Goal: Communication & Community: Answer question/provide support

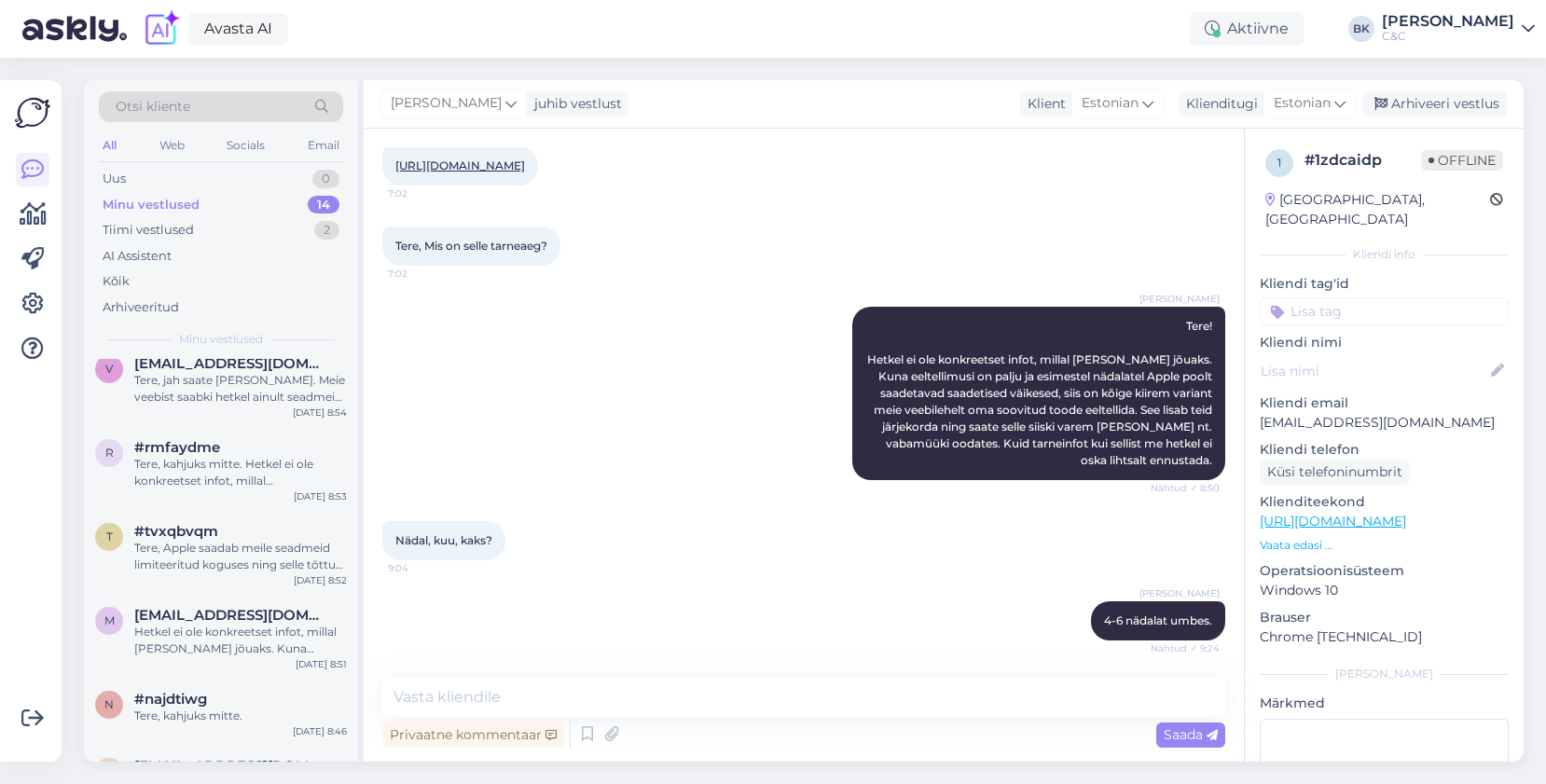
scroll to position [739, 0]
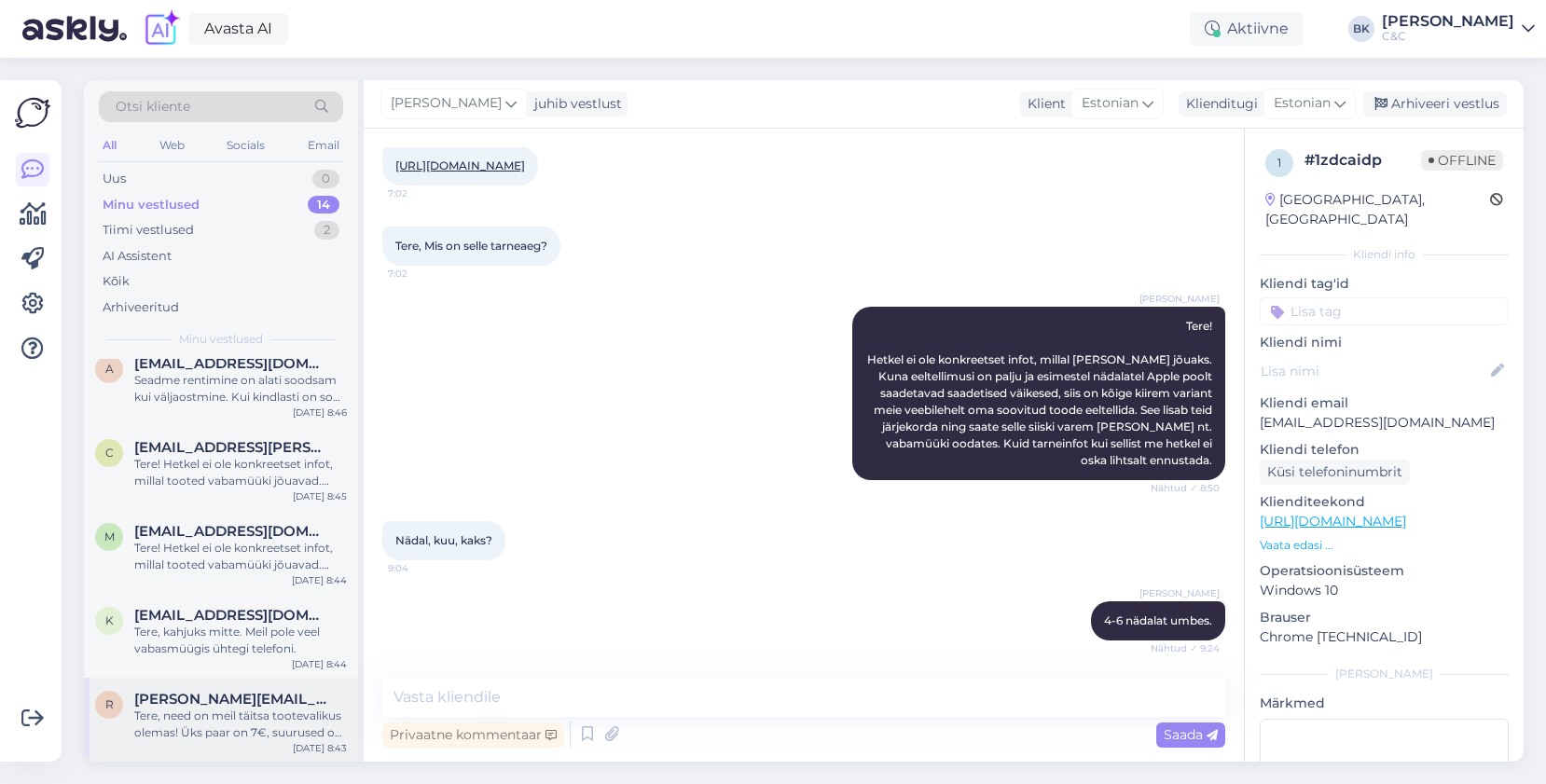
click at [199, 754] on div "r [PERSON_NAME][EMAIL_ADDRESS][DOMAIN_NAME] Tere, need on meil täitsa tootevali…" at bounding box center [221, 719] width 275 height 84
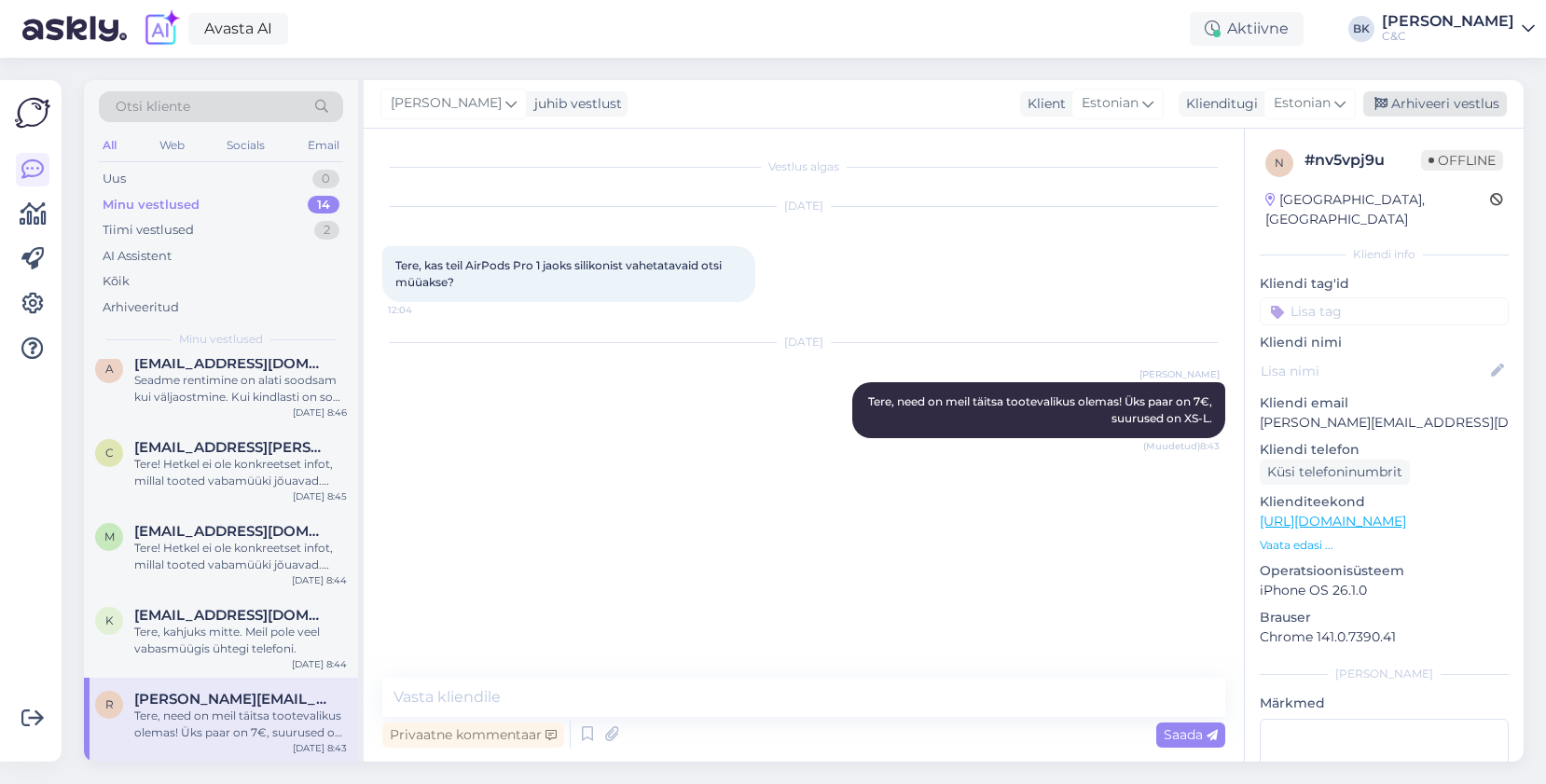
click at [1464, 112] on div "Arhiveeri vestlus" at bounding box center [1435, 104] width 144 height 25
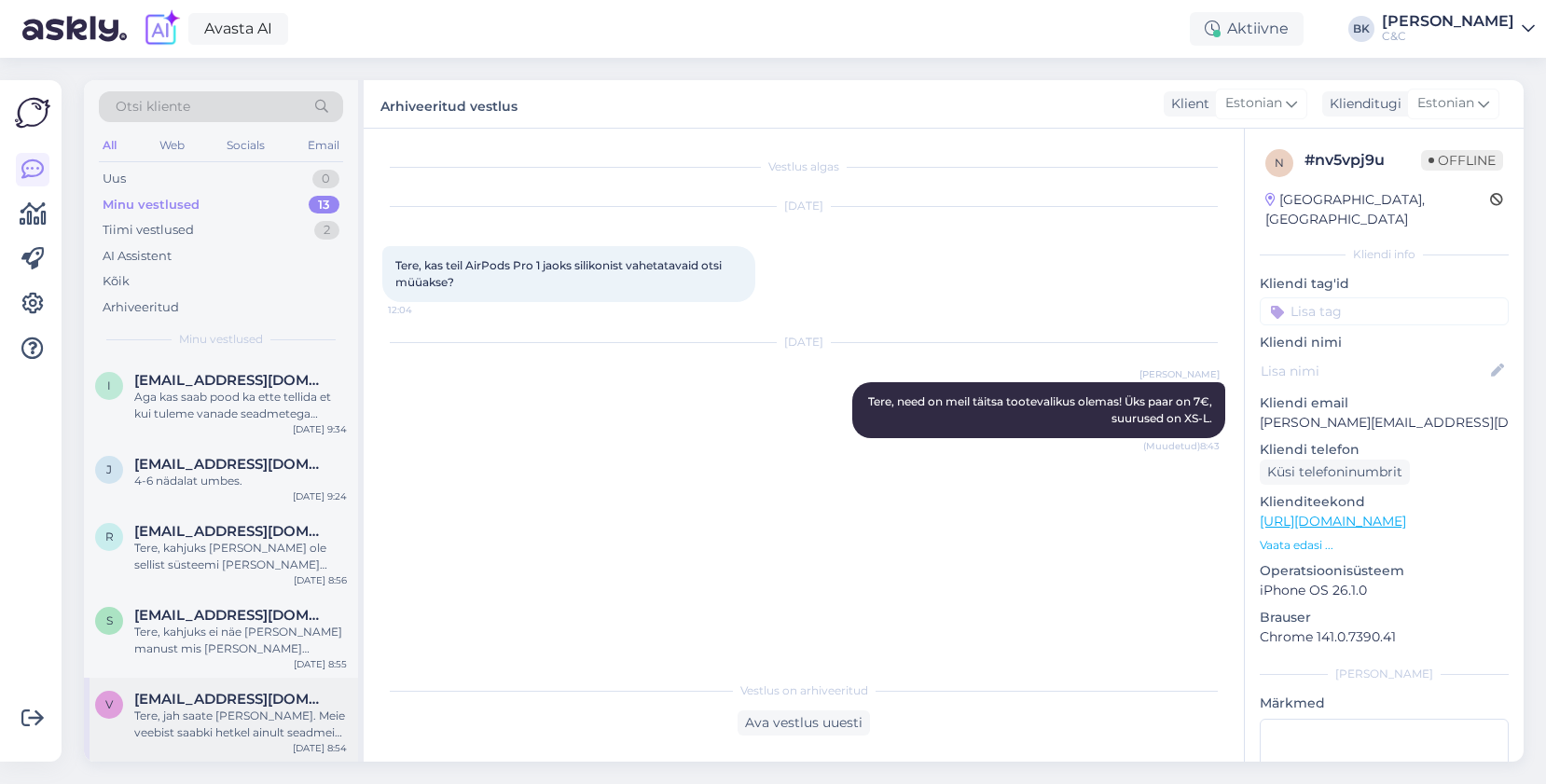
click at [189, 738] on div "Tere, jah saate [PERSON_NAME]. Meie veebist saabki hetkel ainult seadmeid eelte…" at bounding box center [241, 724] width 213 height 34
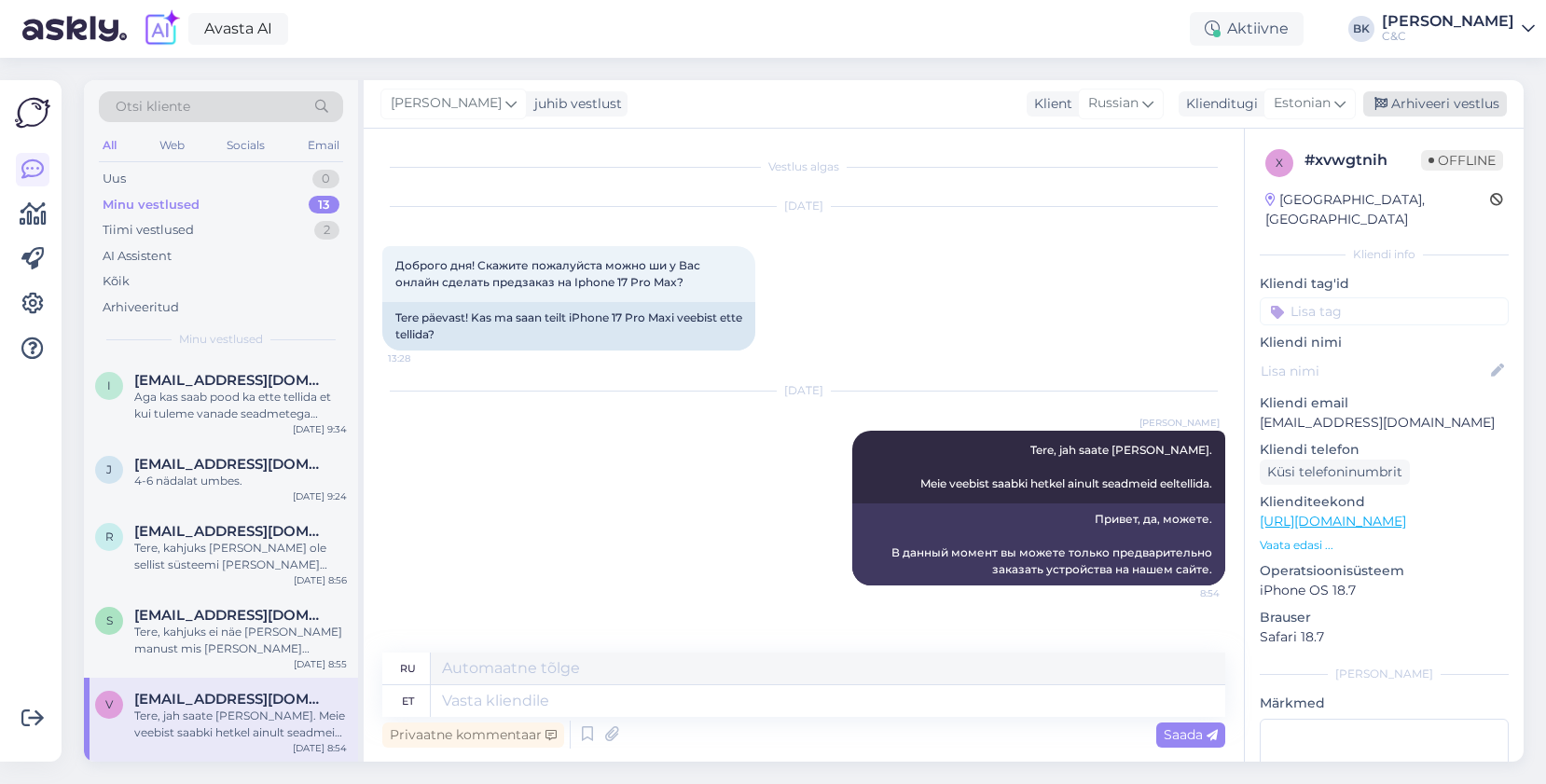
click at [1418, 102] on div "Arhiveeri vestlus" at bounding box center [1435, 104] width 144 height 25
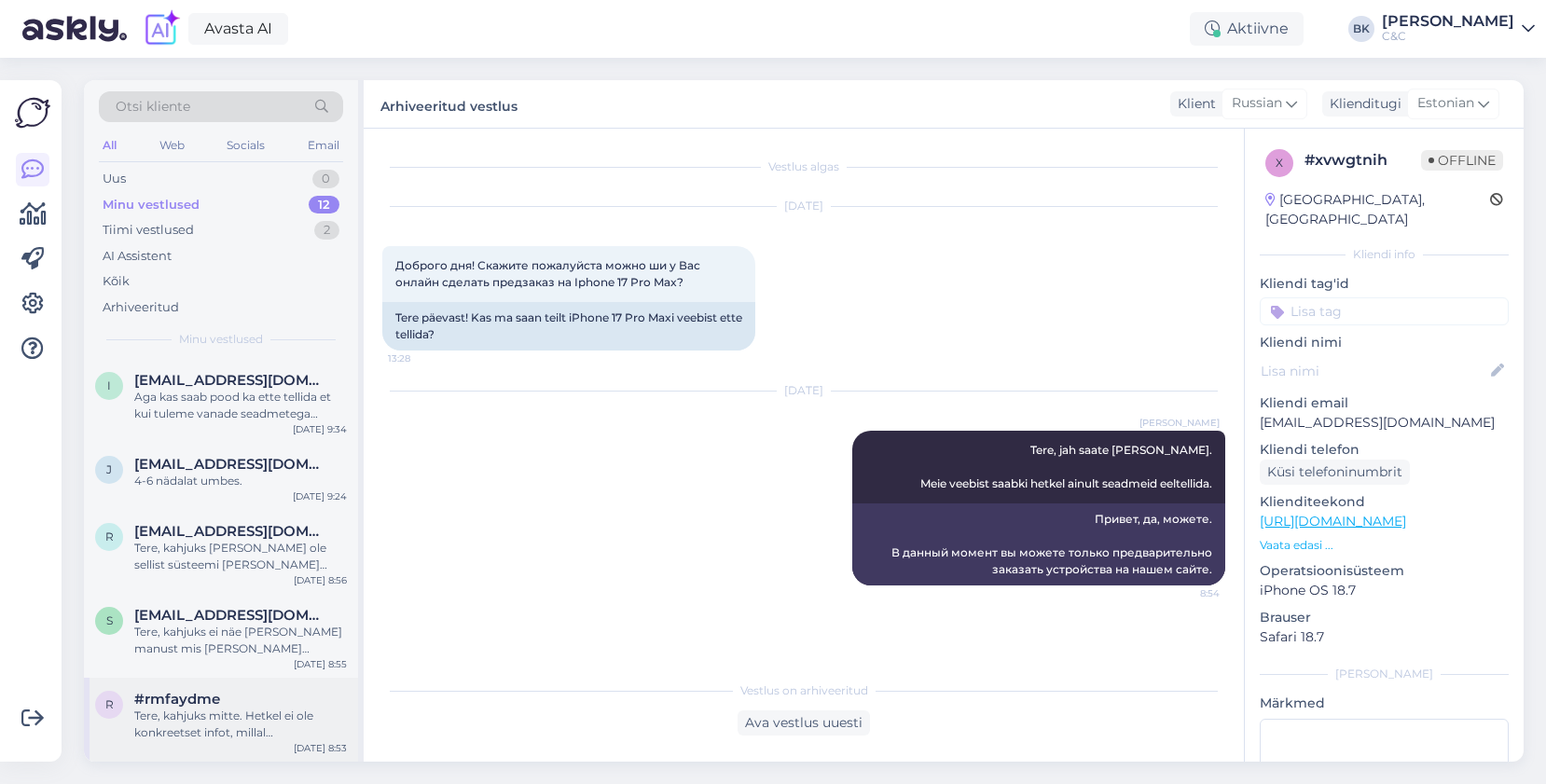
click at [338, 719] on div "Tere, kahjuks mitte. Hetkel ei ole konkreetset infot, millal [PERSON_NAME] jõua…" at bounding box center [241, 724] width 213 height 34
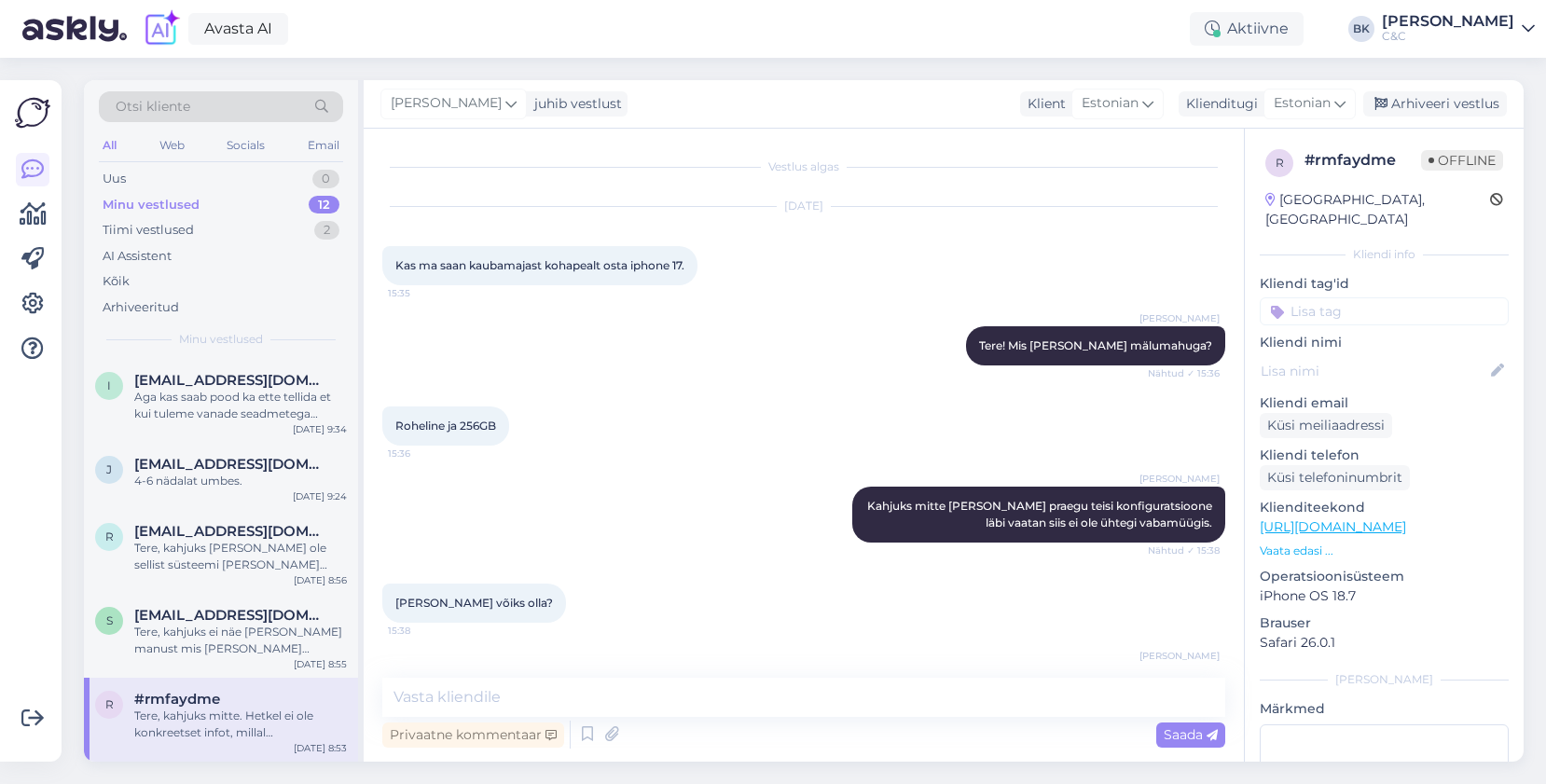
scroll to position [515, 0]
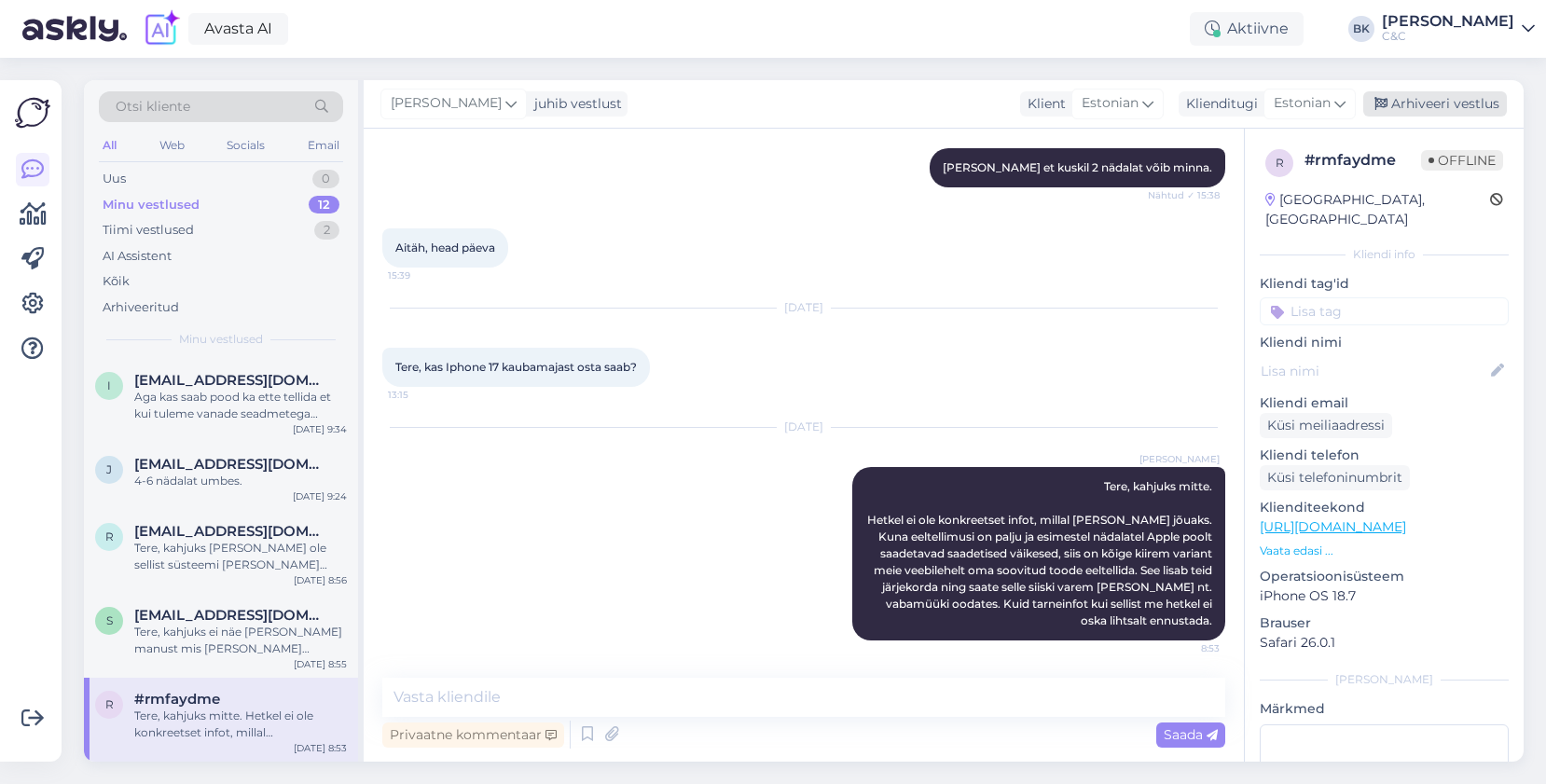
click at [1412, 102] on div "Arhiveeri vestlus" at bounding box center [1435, 104] width 144 height 25
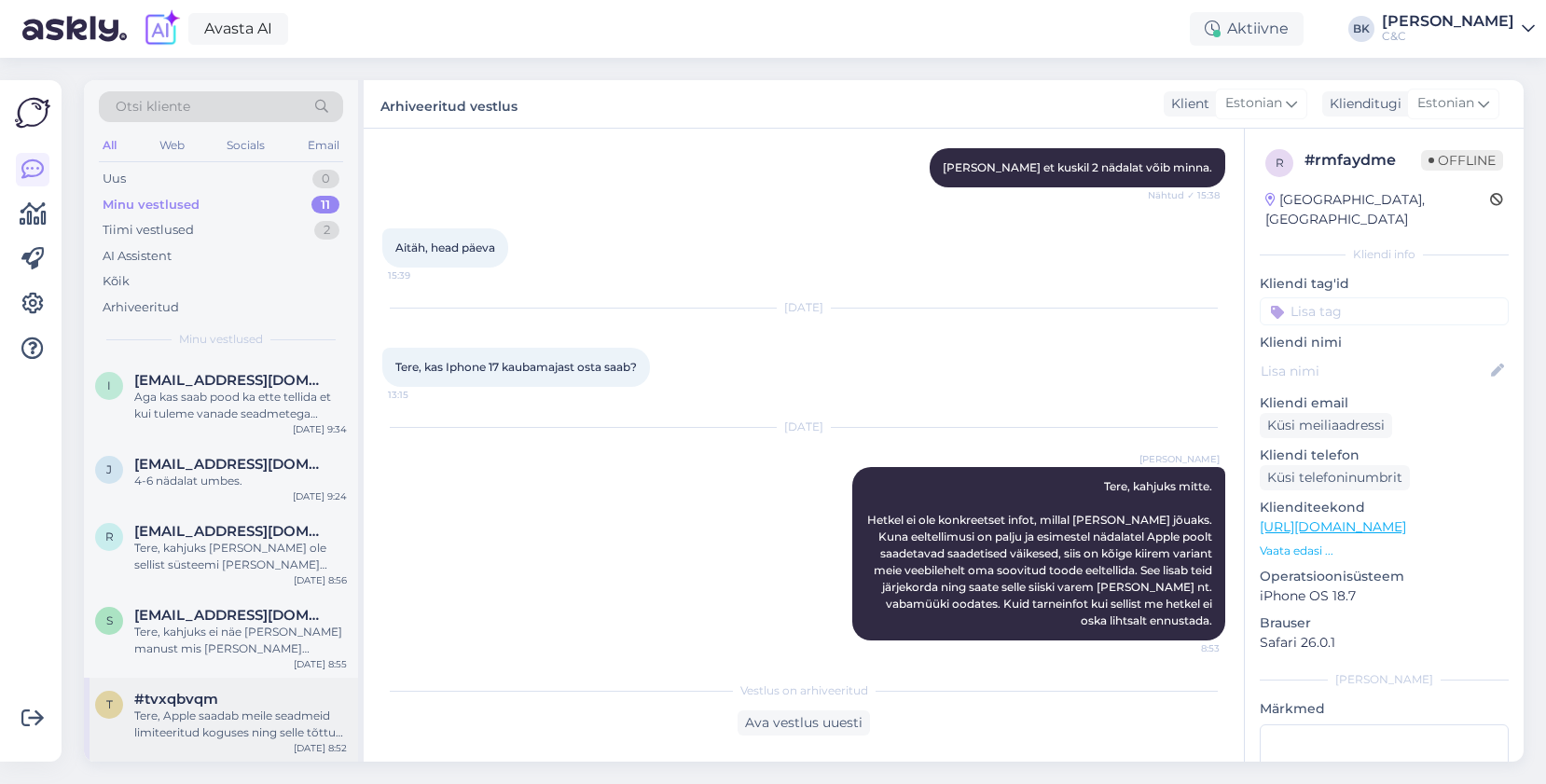
click at [236, 717] on div "Tere, Apple saadab meile seadmeid limiteeritud koguses ning selle tõttu ei saa …" at bounding box center [241, 724] width 213 height 34
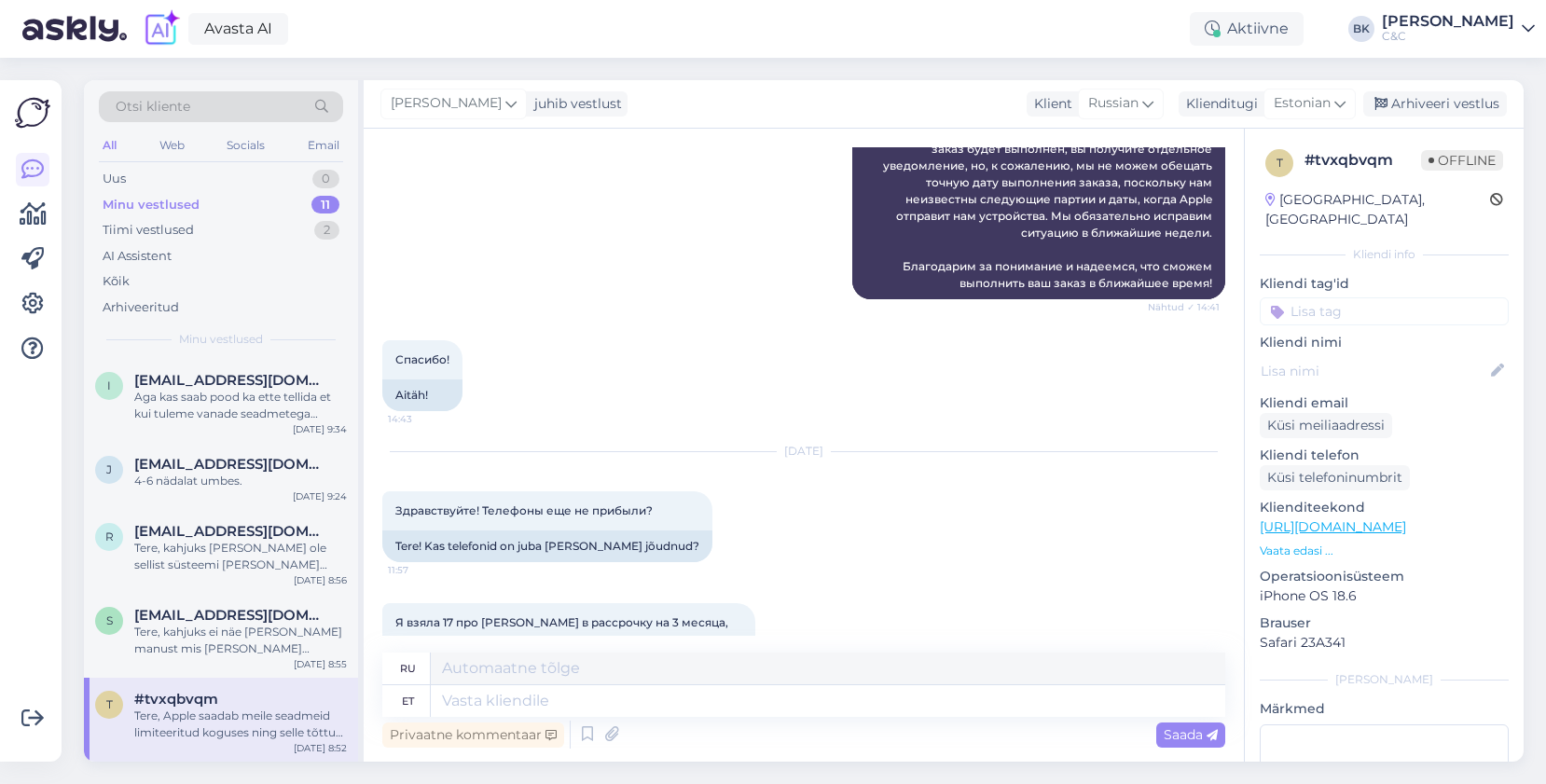
scroll to position [960, 0]
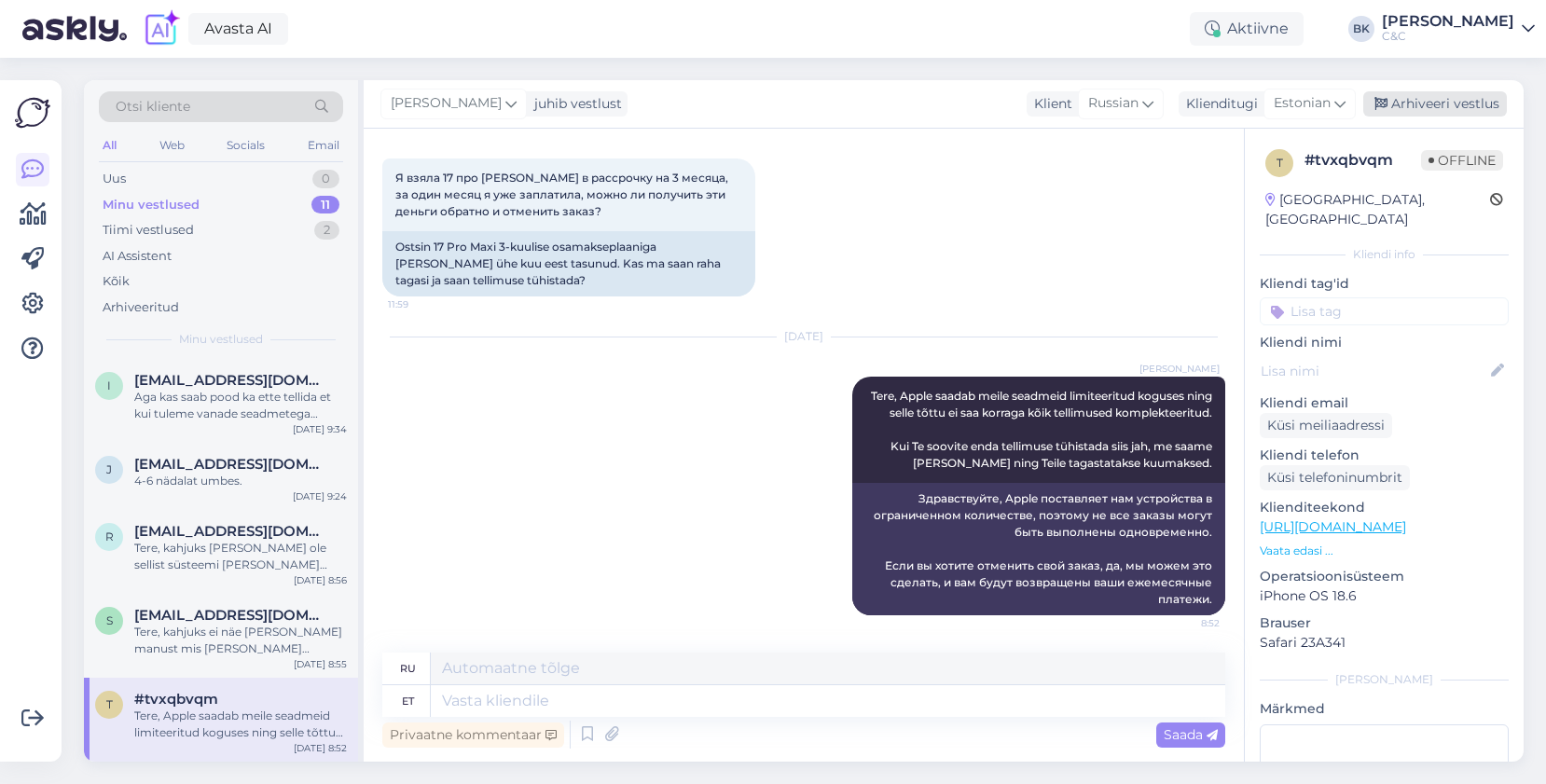
click at [1480, 105] on div "Arhiveeri vestlus" at bounding box center [1435, 104] width 144 height 25
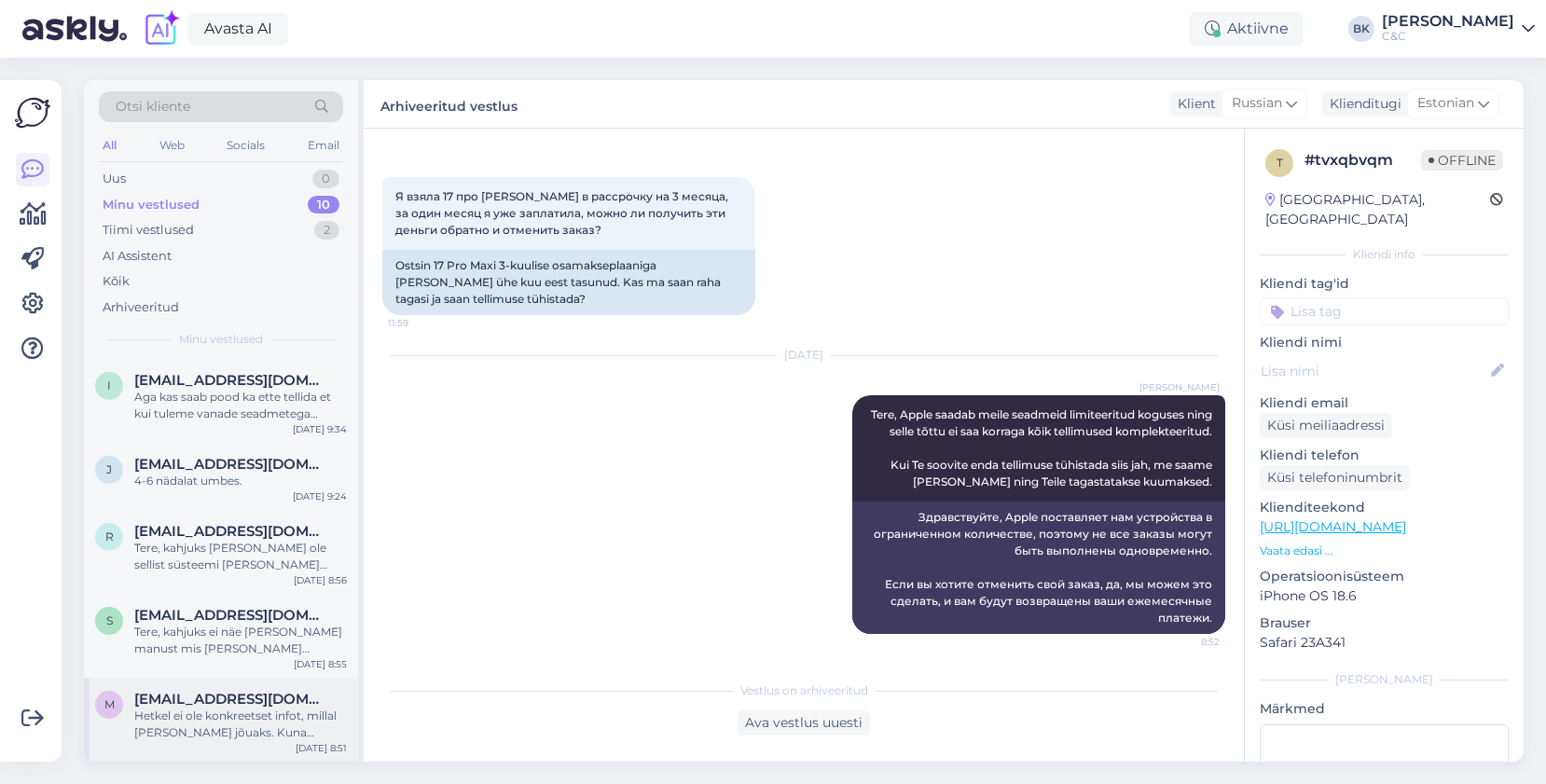
click at [287, 734] on div "Hetkel ei ole konkreetset infot, millal [PERSON_NAME] jõuaks. Kuna eeltellimusi…" at bounding box center [241, 724] width 213 height 34
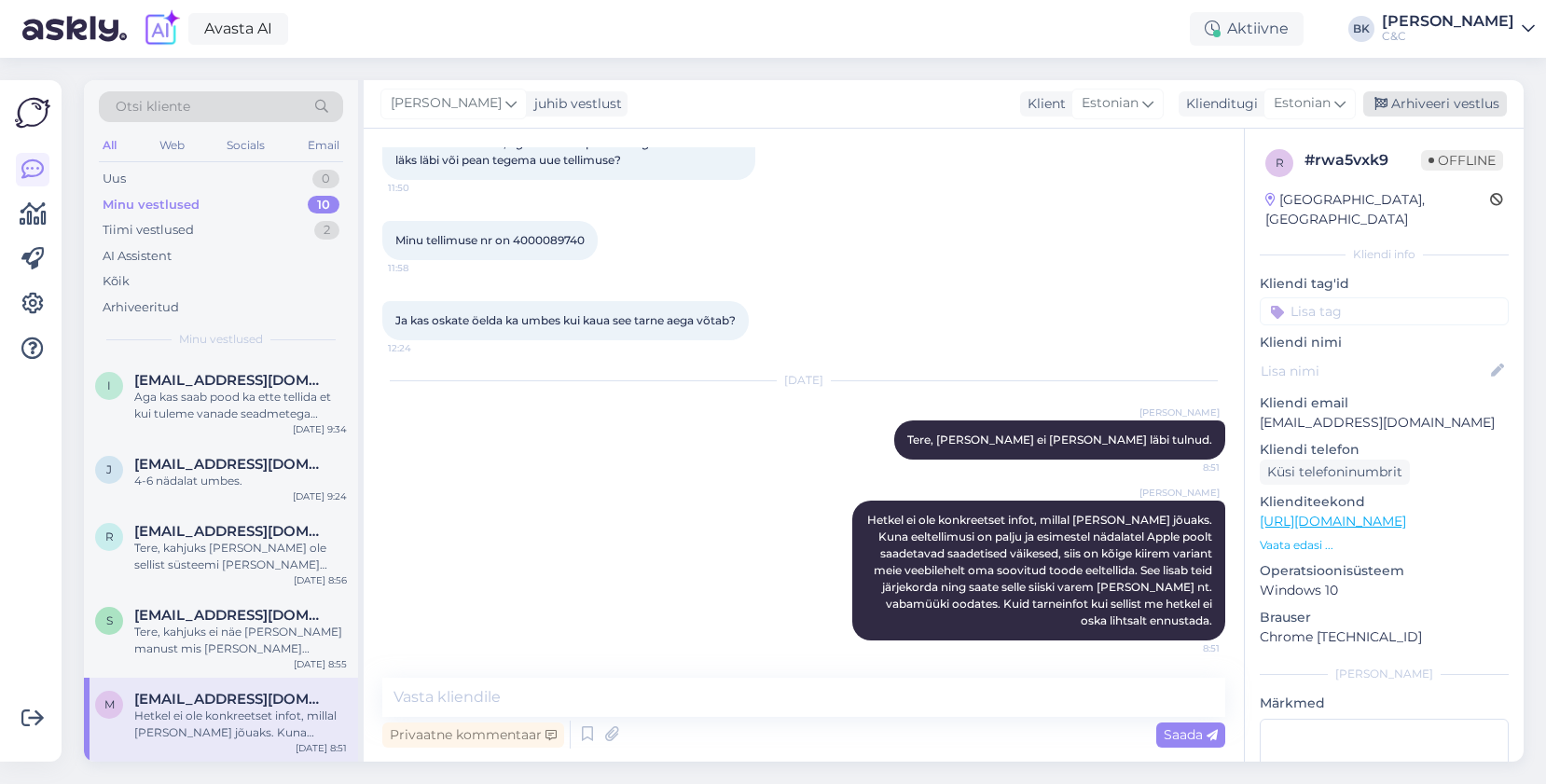
click at [1428, 100] on div "Arhiveeri vestlus" at bounding box center [1435, 104] width 144 height 25
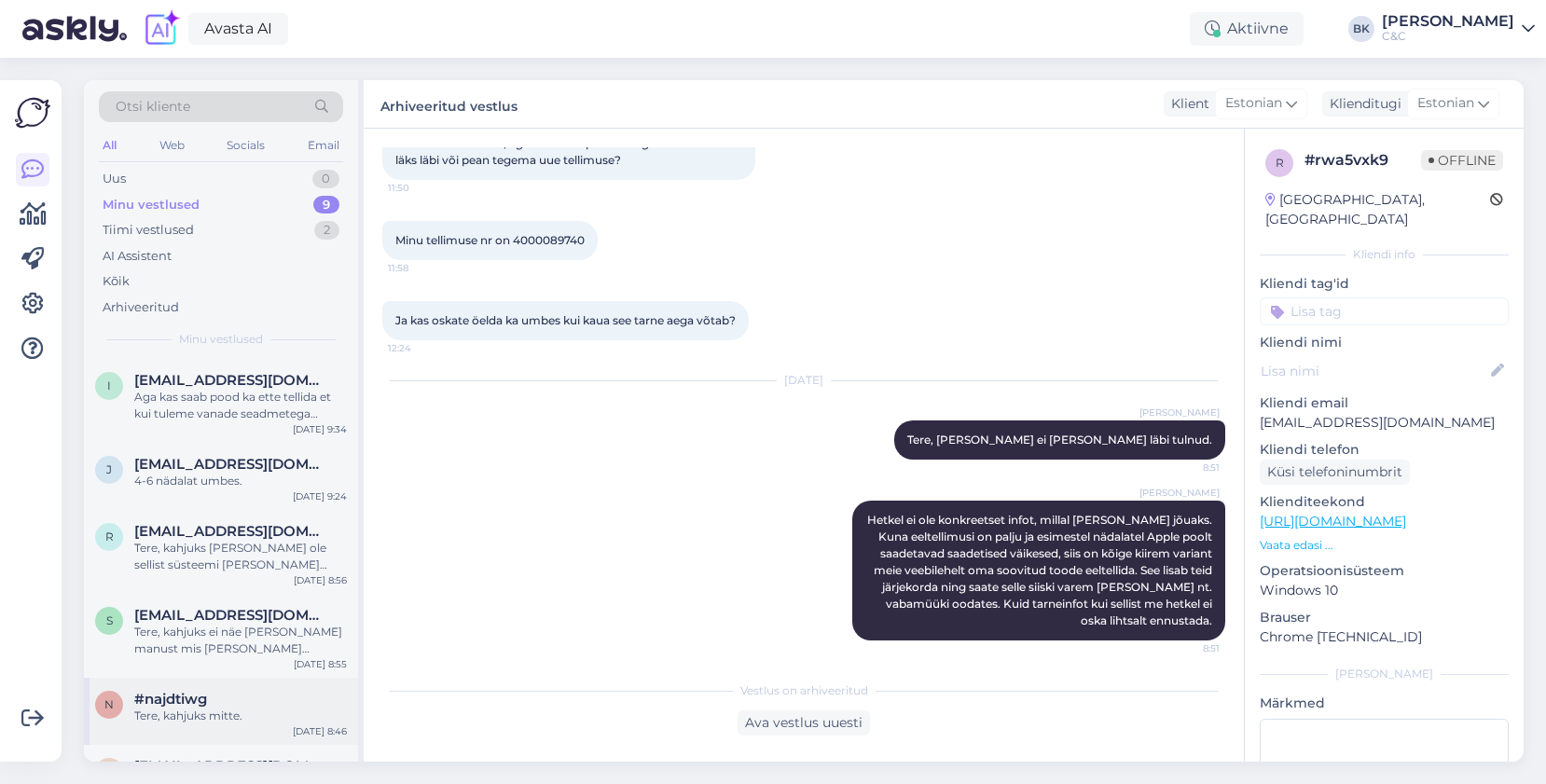
click at [238, 734] on div "n #najdtiwg Tere, kahjuks mitte. [DATE] 8:46" at bounding box center [221, 711] width 275 height 67
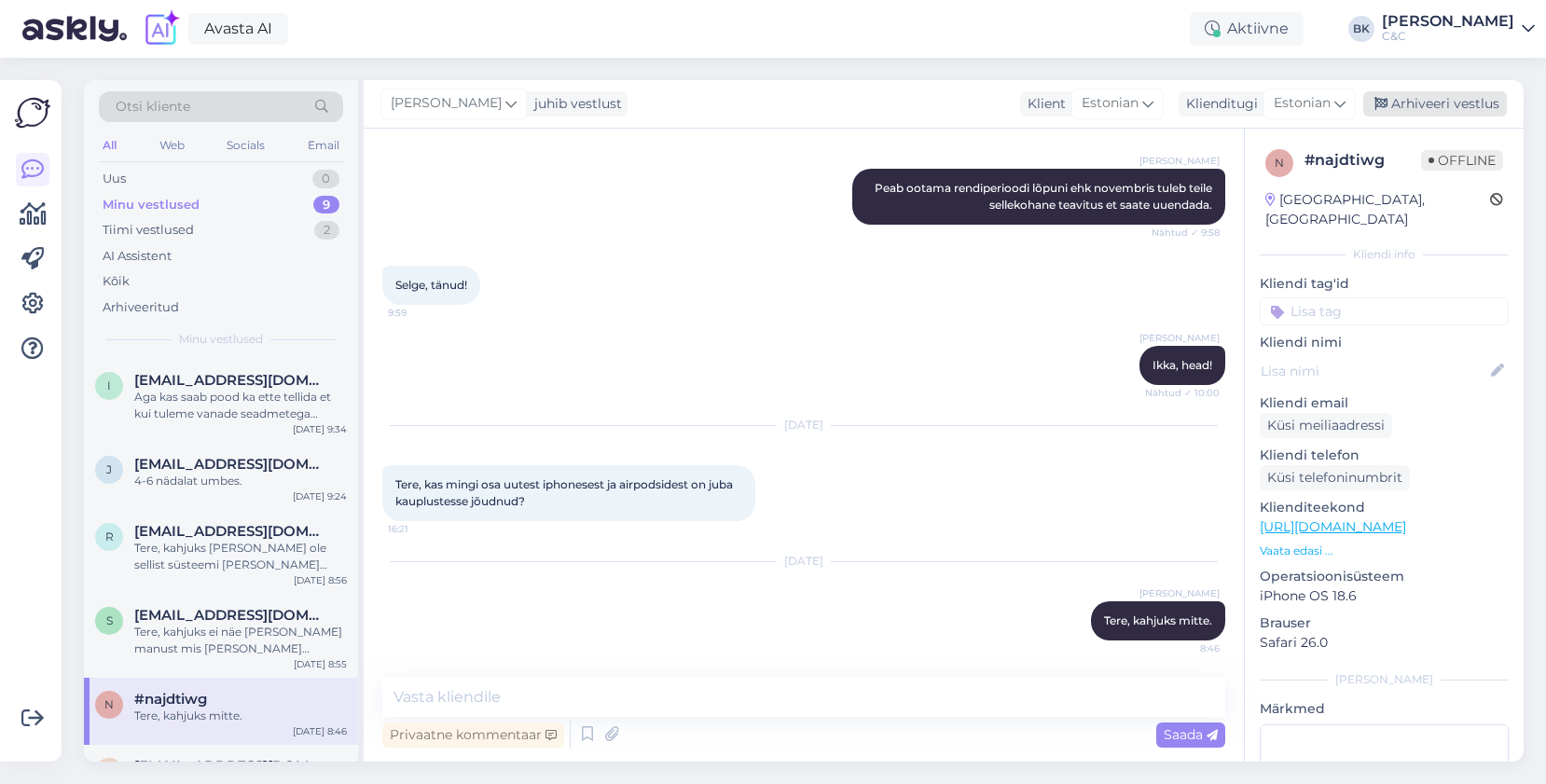
click at [1486, 94] on div "Arhiveeri vestlus" at bounding box center [1435, 104] width 144 height 25
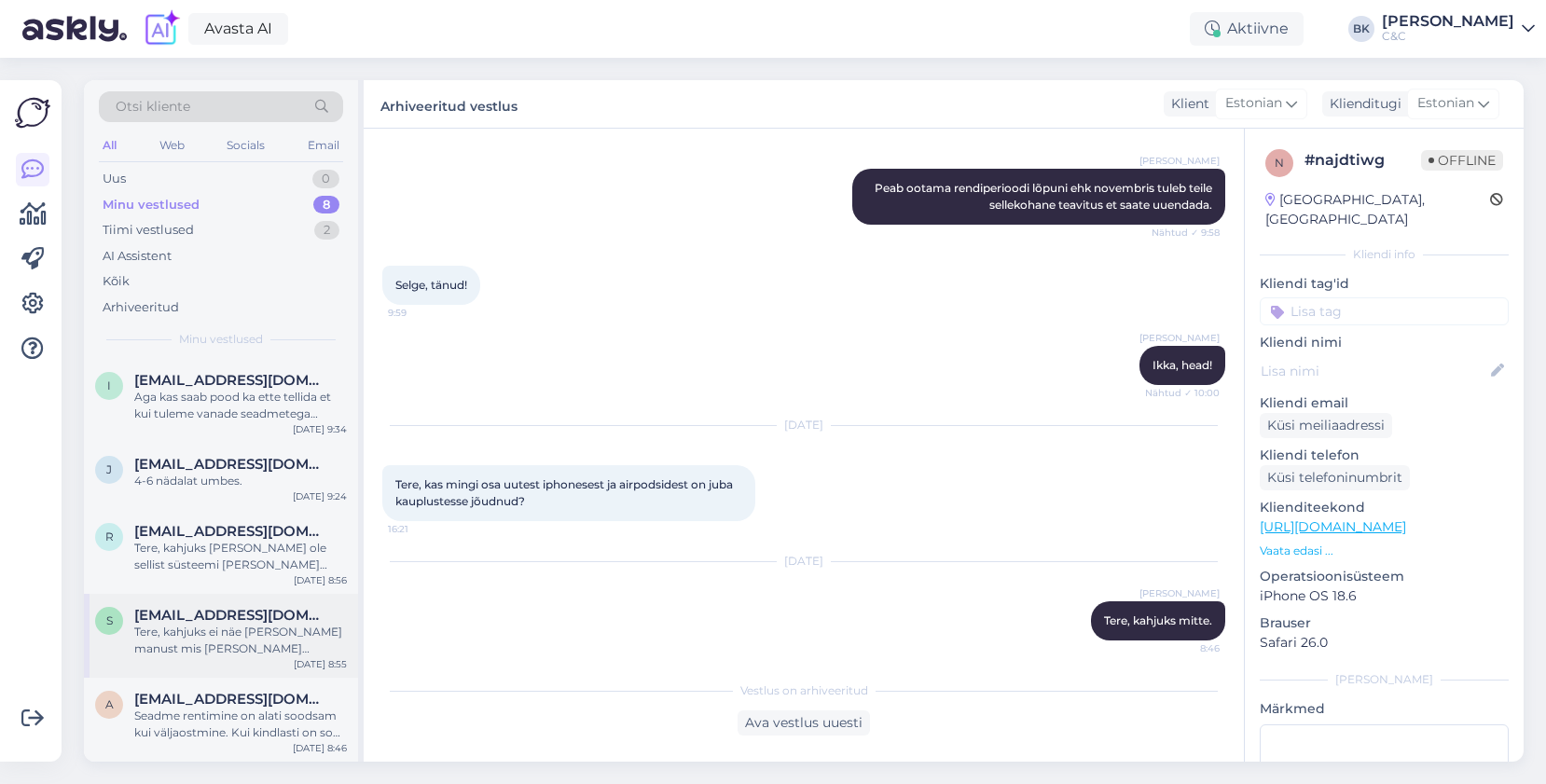
scroll to position [251, 0]
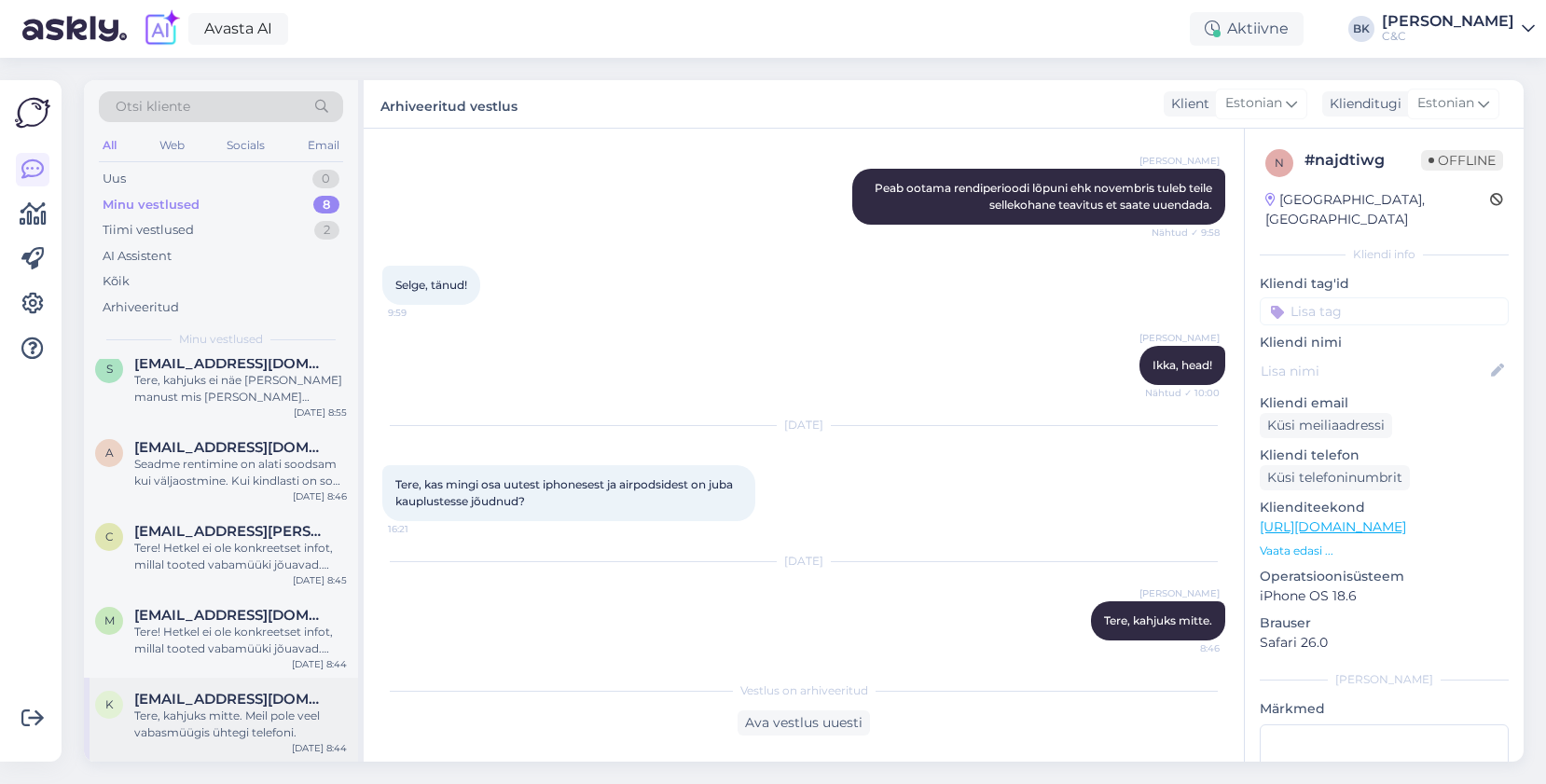
click at [277, 724] on div "Tere, kahjuks mitte. Meil pole veel vabasmüügis ühtegi telefoni." at bounding box center [241, 724] width 213 height 34
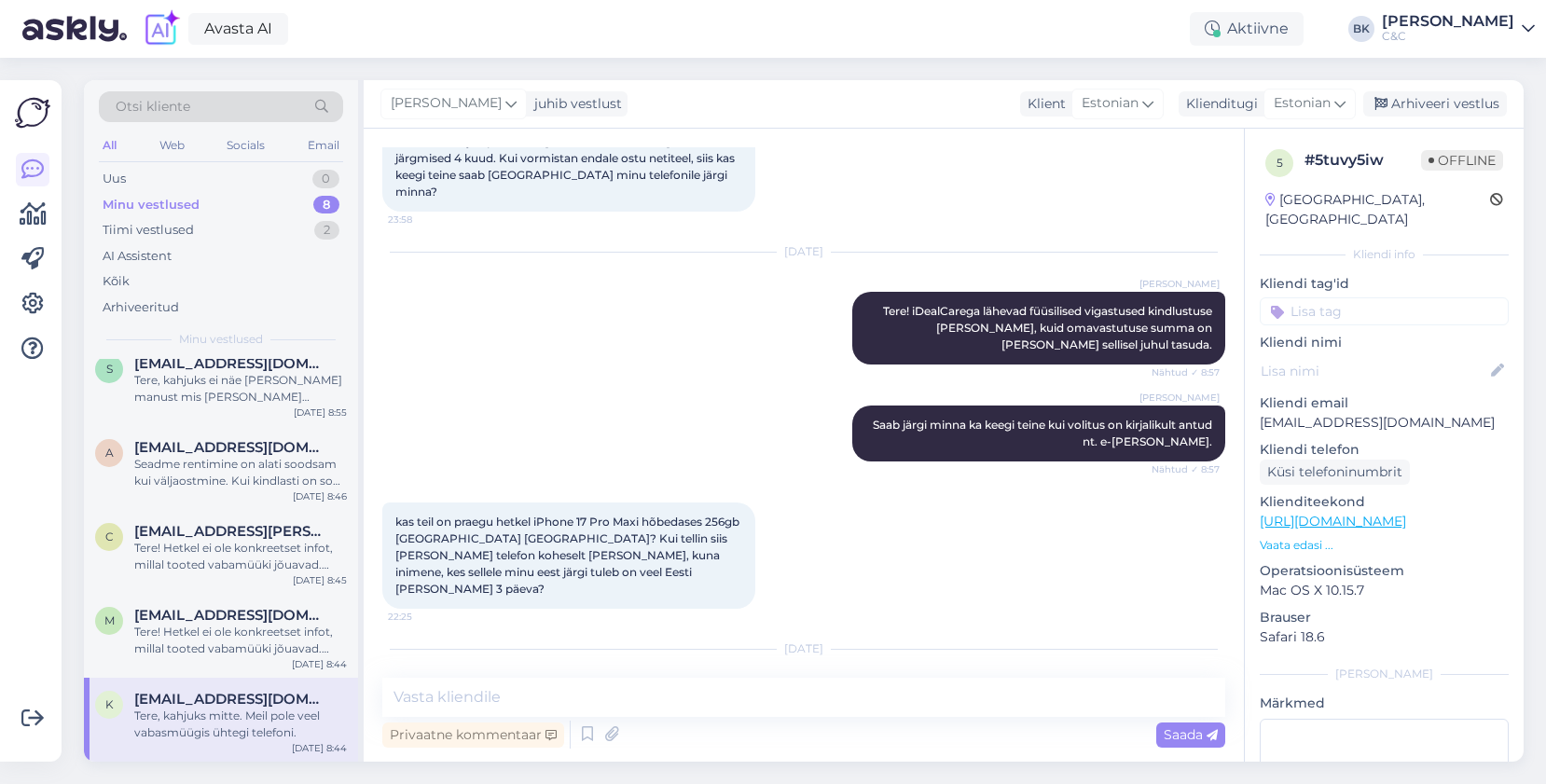
scroll to position [359, 0]
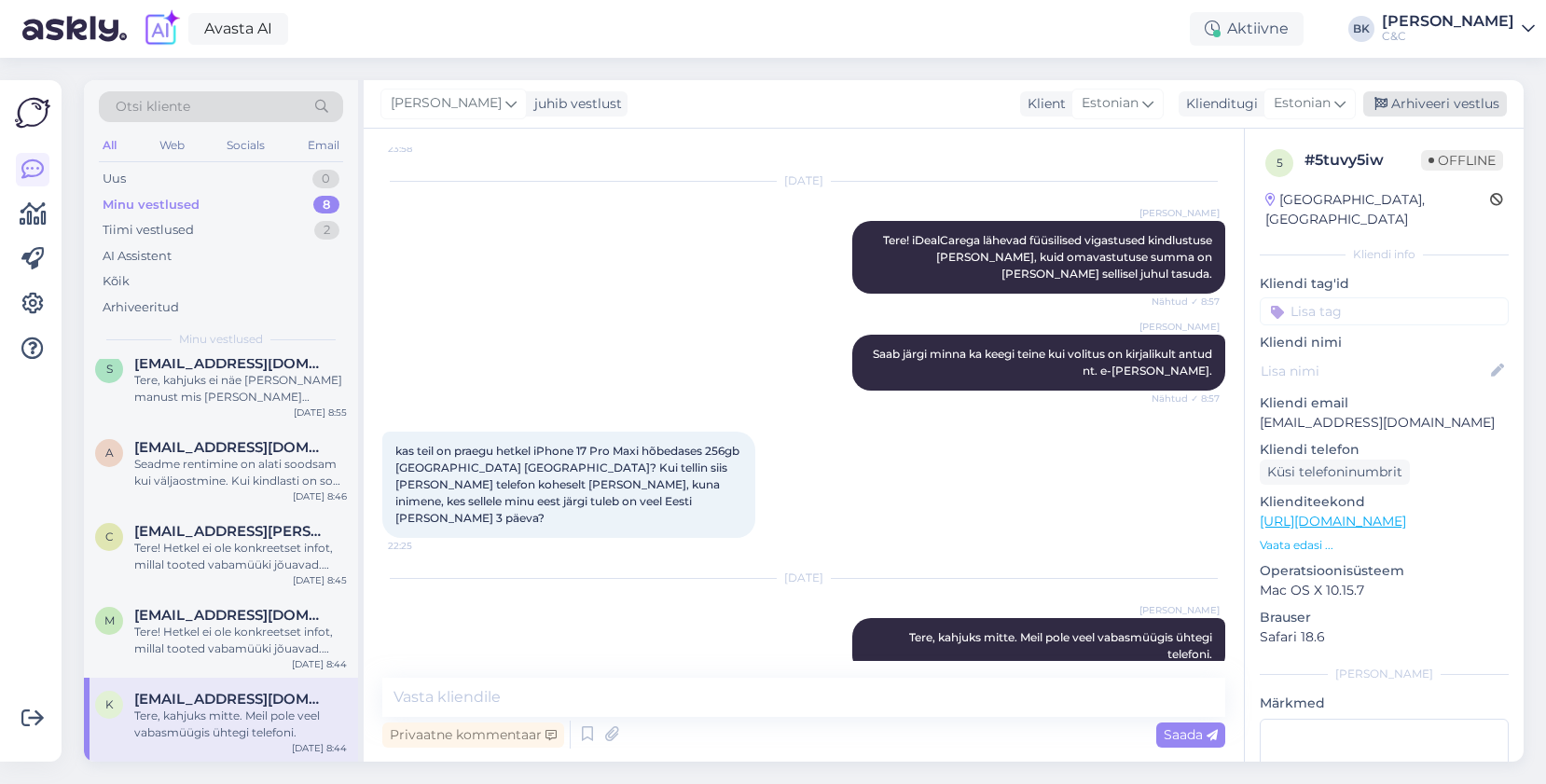
click at [1436, 104] on div "Arhiveeri vestlus" at bounding box center [1435, 104] width 144 height 25
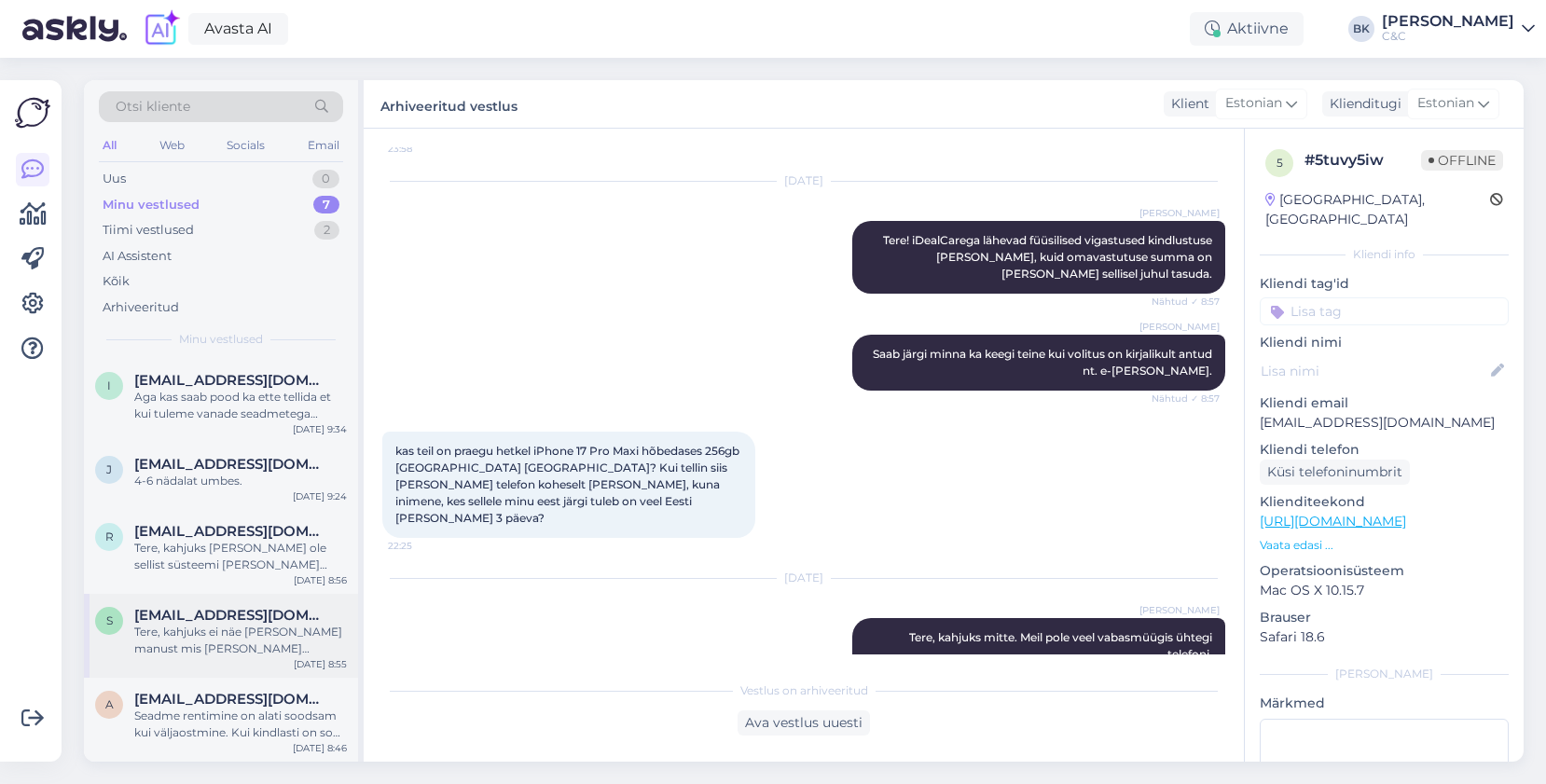
scroll to position [168, 0]
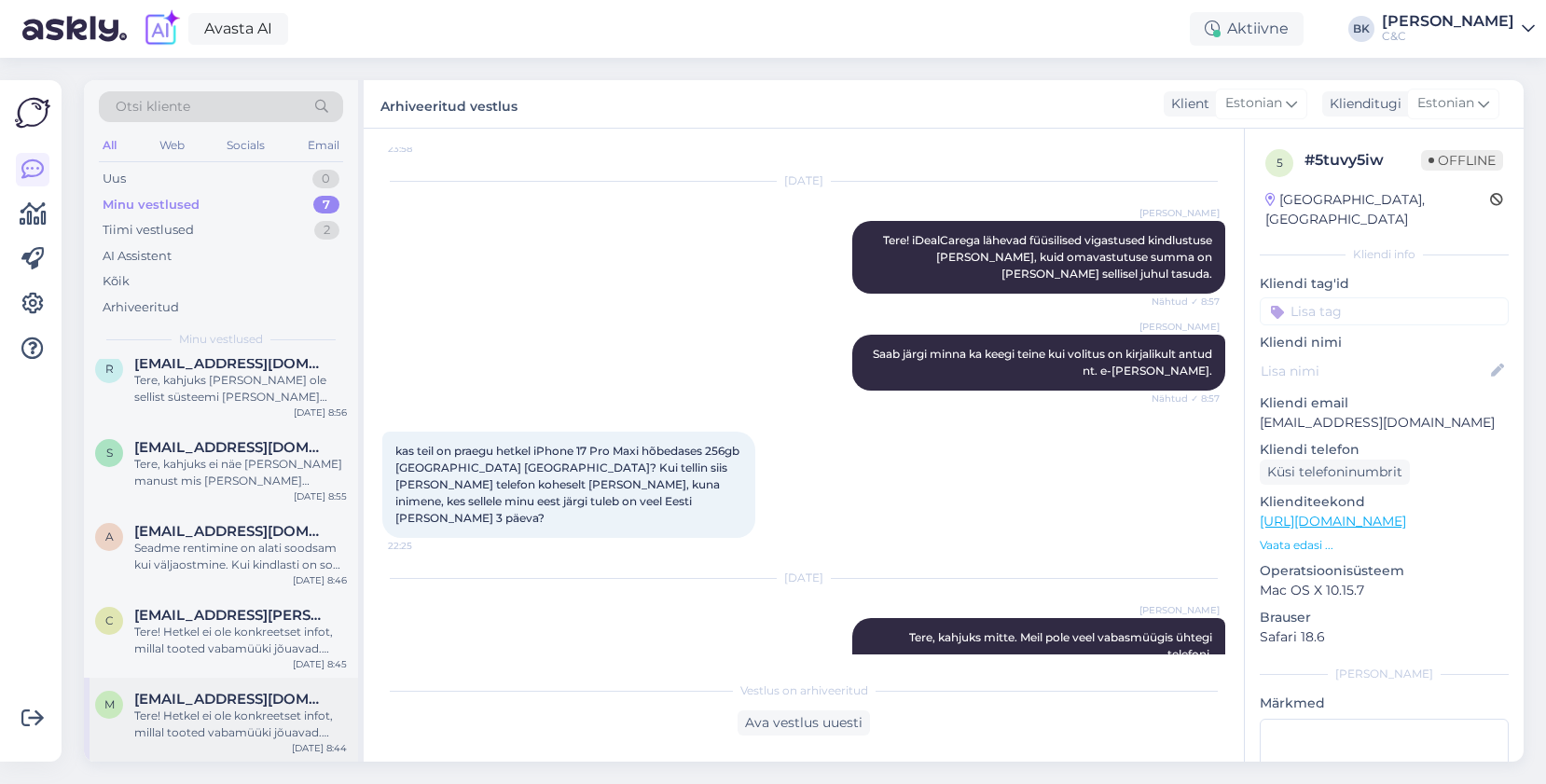
click at [290, 710] on div "Tere! Hetkel ei ole konkreetset infot, millal tooted vabamüüki jõuavad. Kuna ee…" at bounding box center [241, 724] width 213 height 34
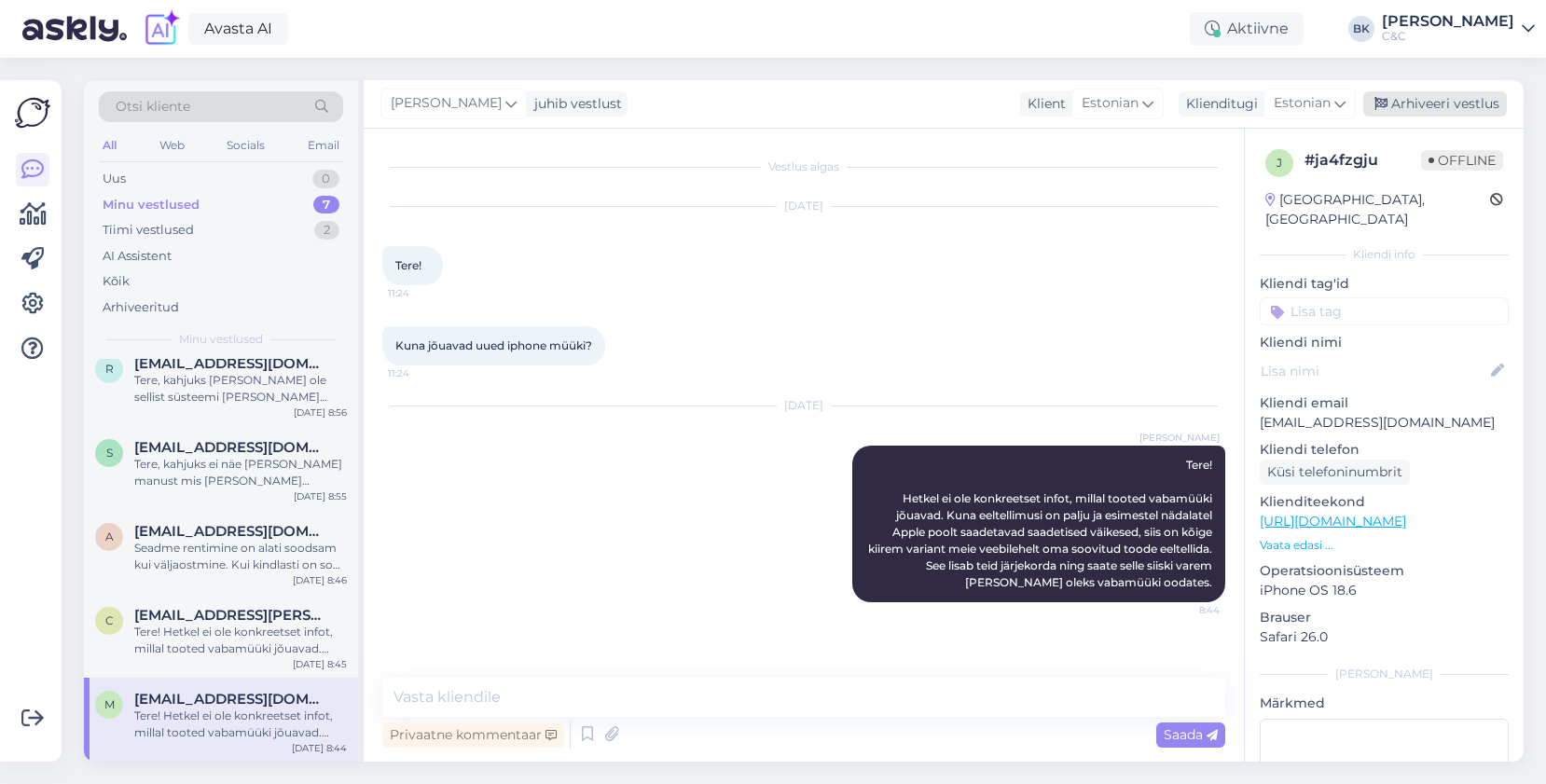
click at [1485, 107] on div "Arhiveeri vestlus" at bounding box center [1435, 104] width 144 height 25
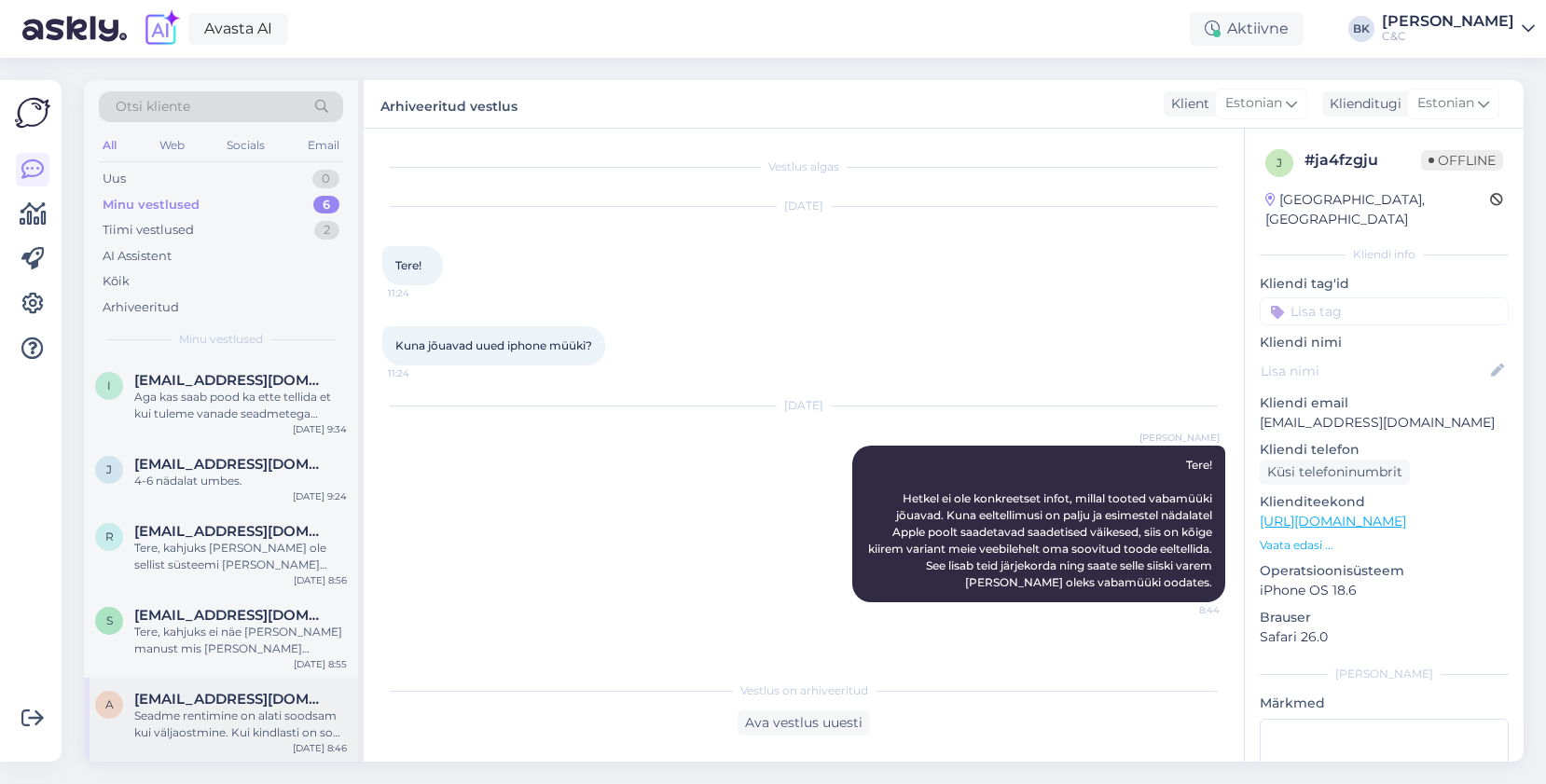
click at [269, 734] on div "Seadme rentimine on alati soodsam kui väljaostmine. Kui kindlasti on soov sama …" at bounding box center [241, 724] width 213 height 34
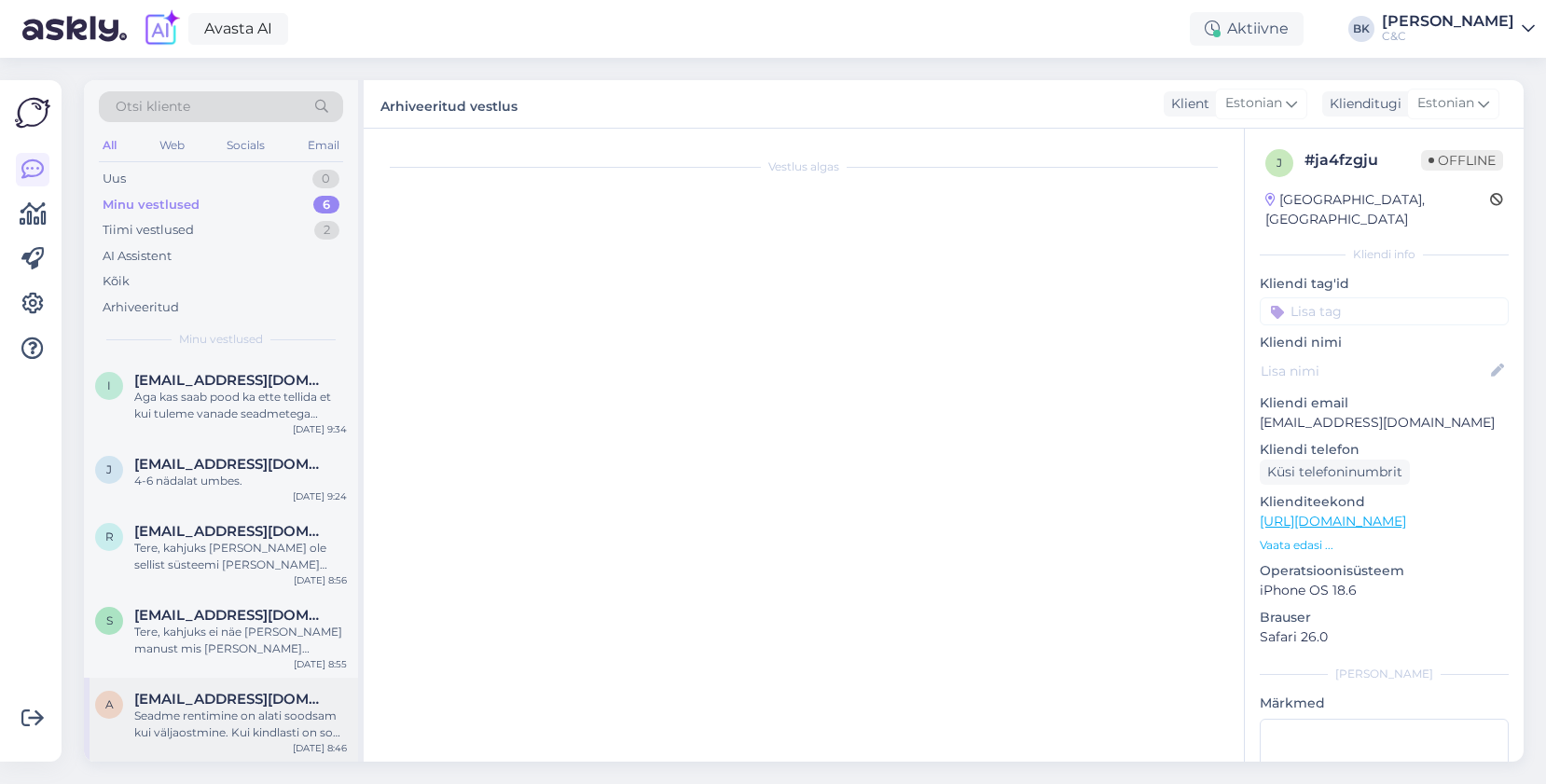
scroll to position [113, 0]
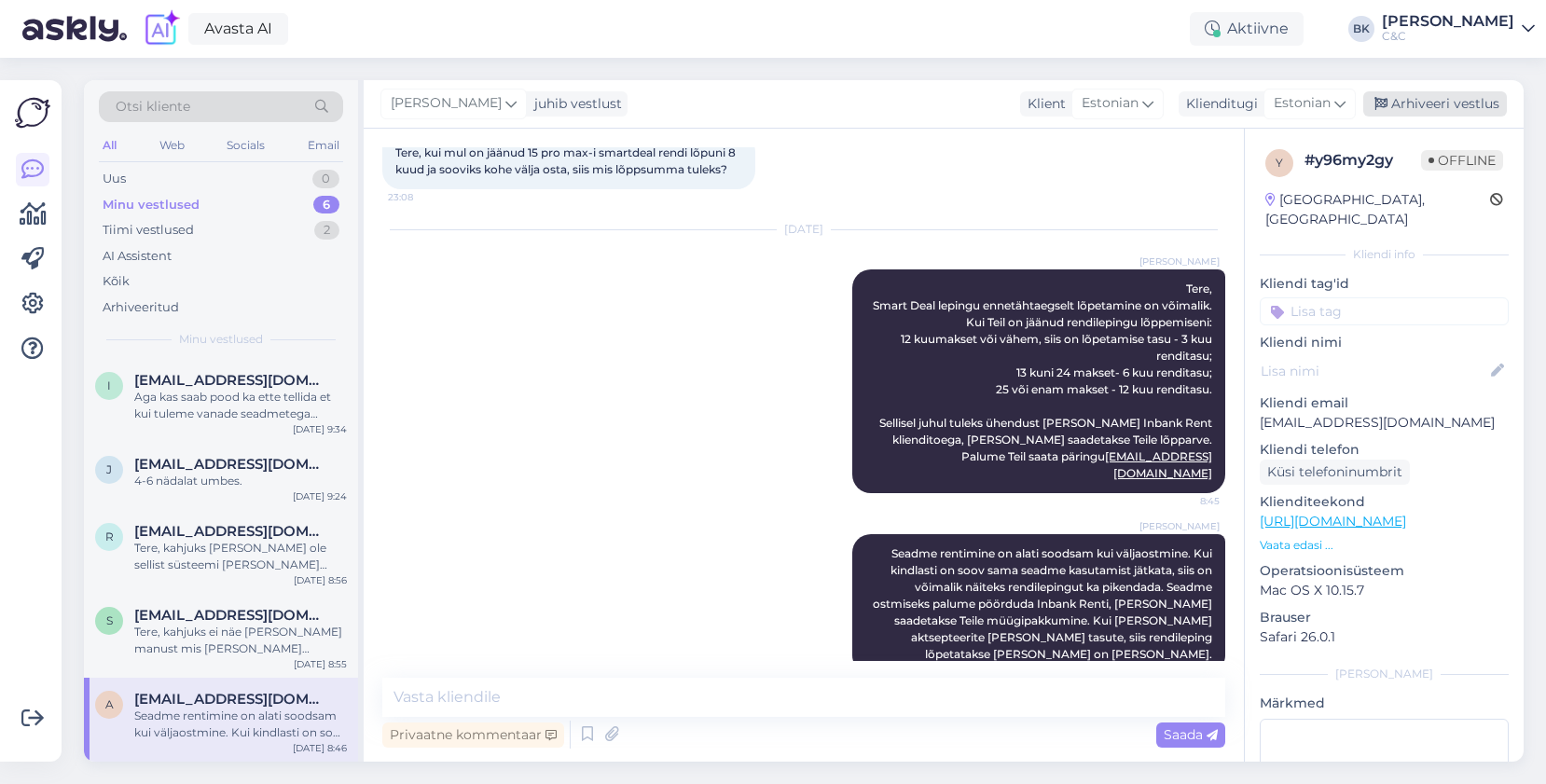
click at [1477, 105] on div "Arhiveeri vestlus" at bounding box center [1435, 104] width 144 height 25
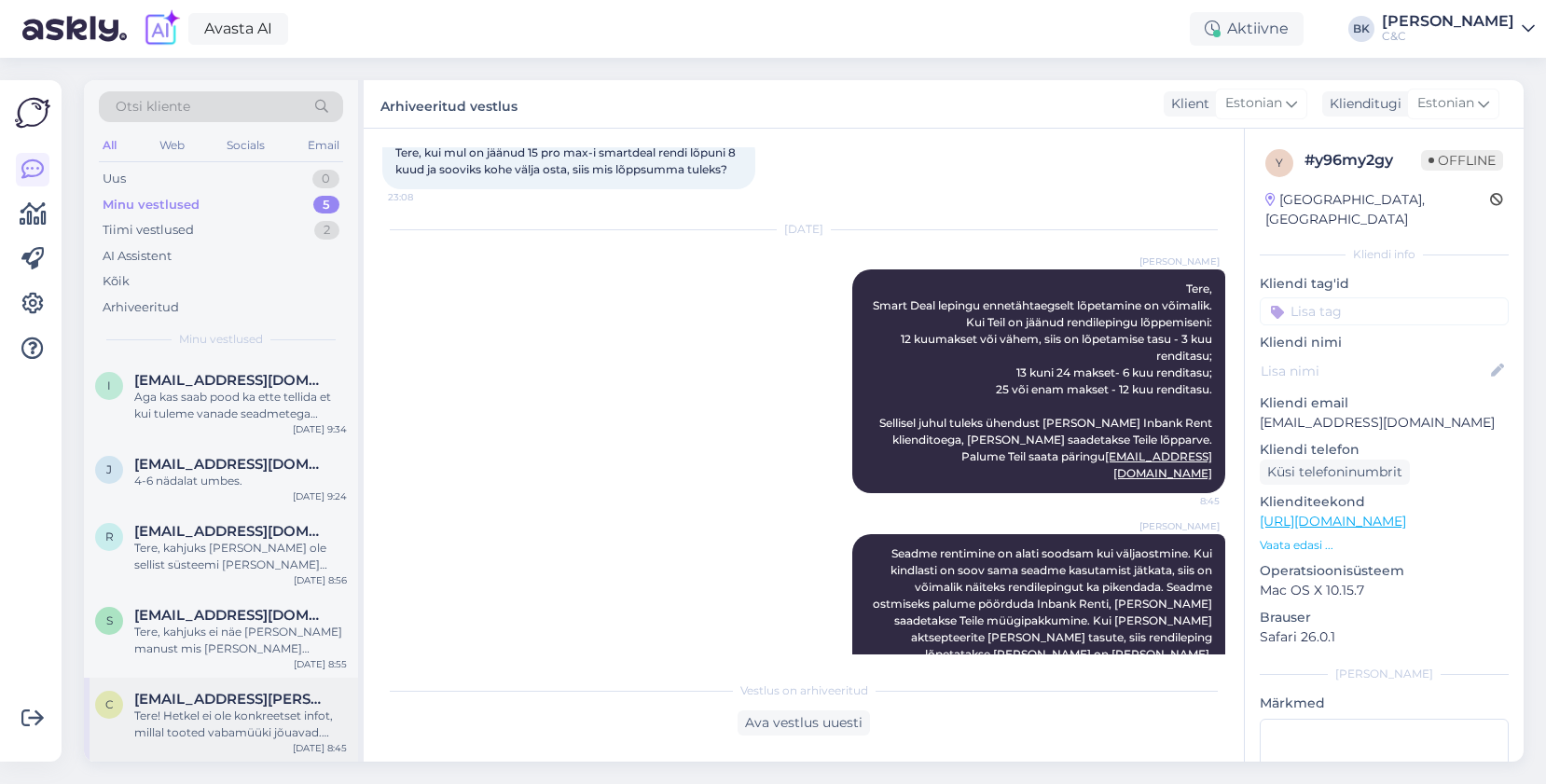
click at [189, 683] on div "c [EMAIL_ADDRESS][PERSON_NAME][DOMAIN_NAME] Tere! Hetkel ei ole konkreetset inf…" at bounding box center [221, 719] width 275 height 84
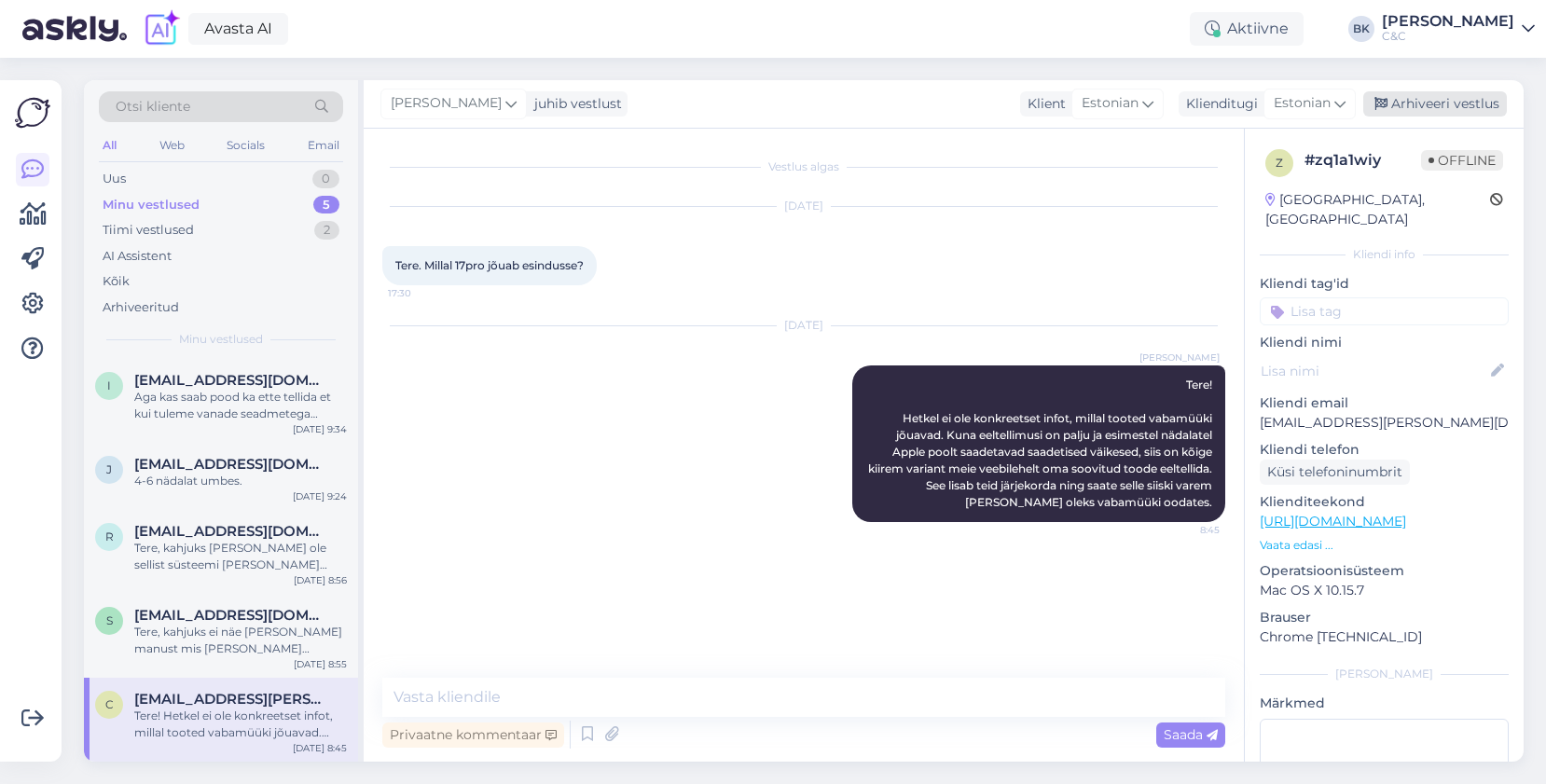
click at [1471, 103] on div "Arhiveeri vestlus" at bounding box center [1435, 104] width 144 height 25
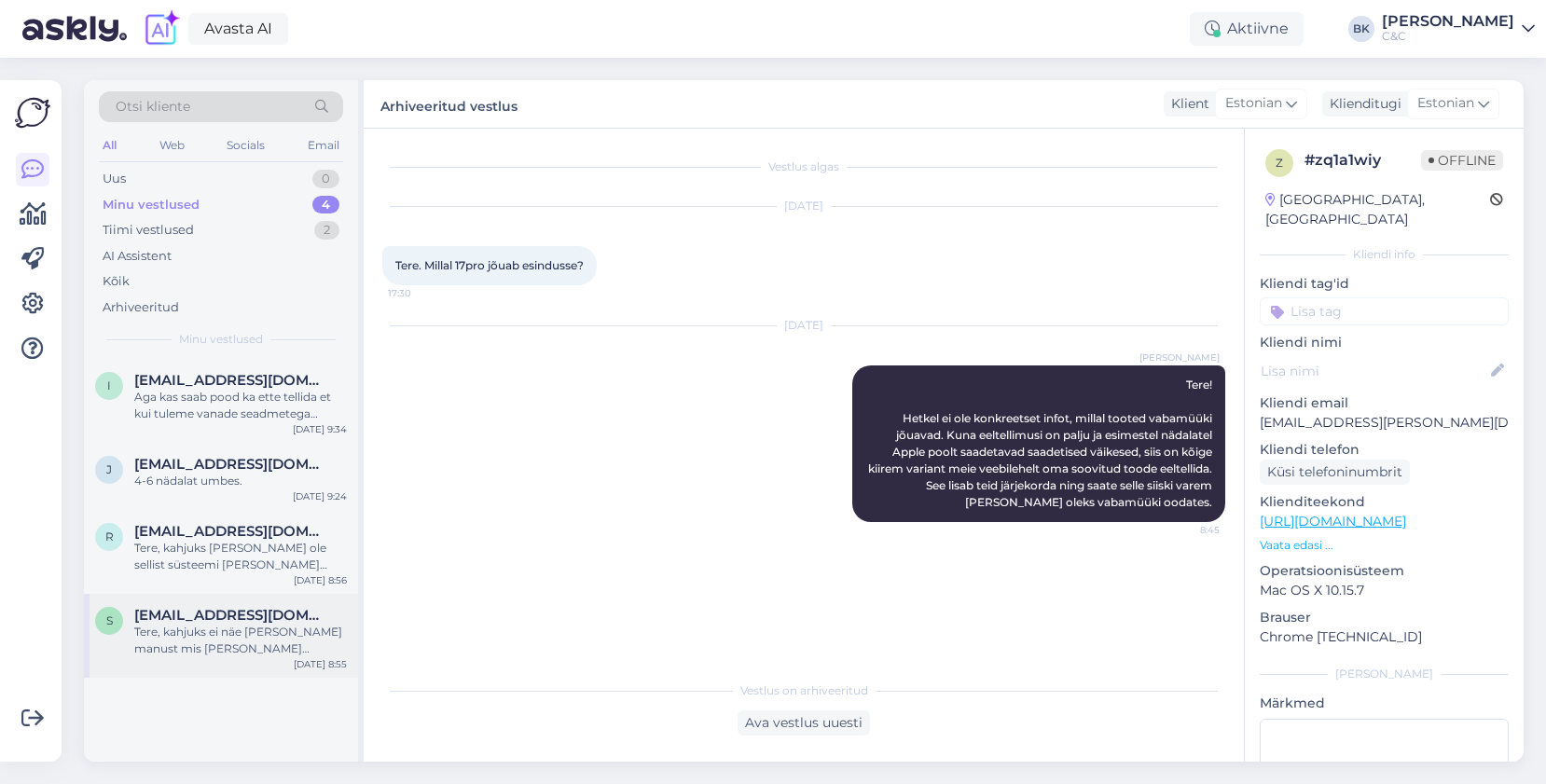
click at [240, 613] on span "[EMAIL_ADDRESS][DOMAIN_NAME]" at bounding box center [231, 615] width 194 height 16
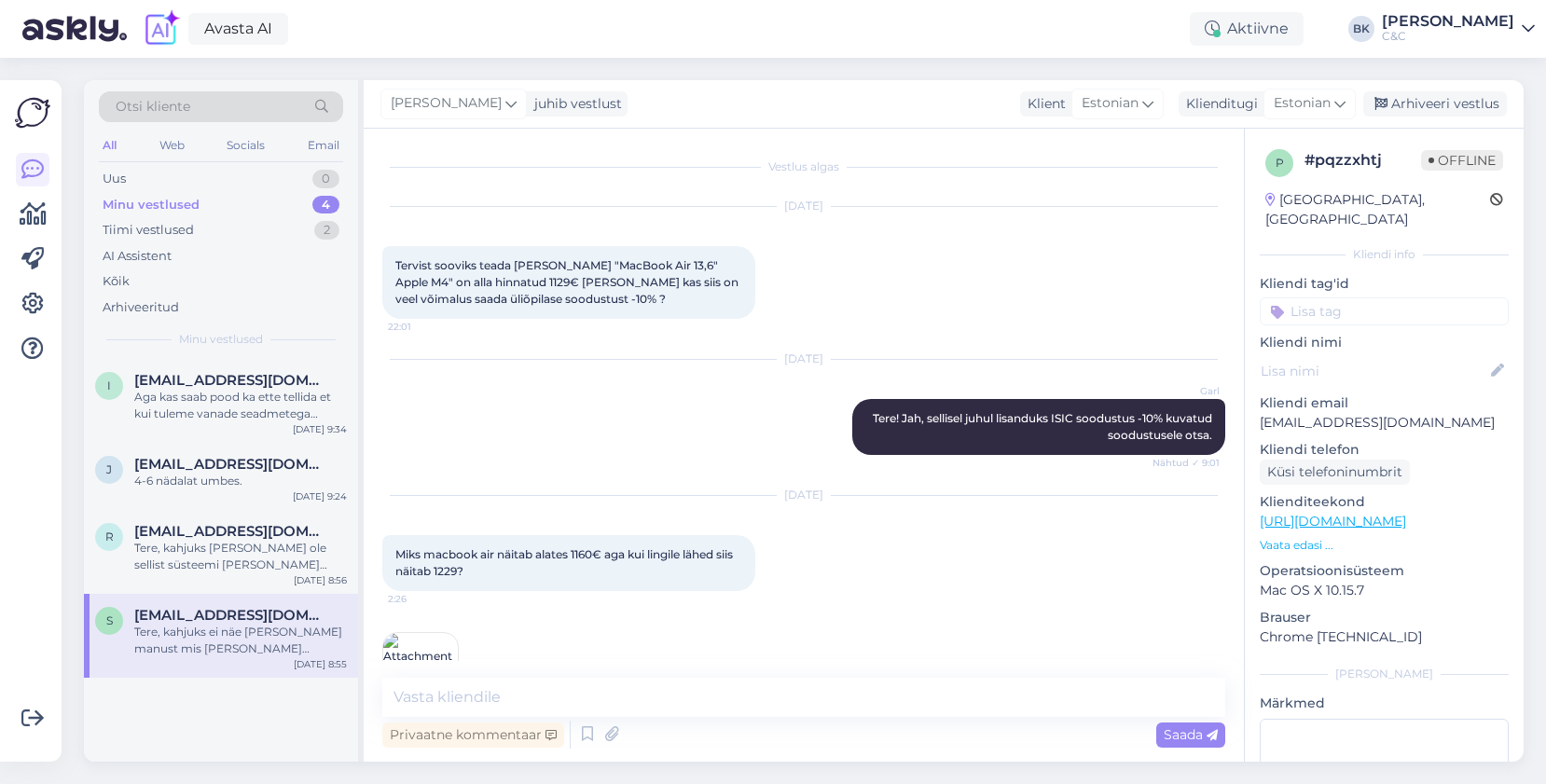
scroll to position [148, 0]
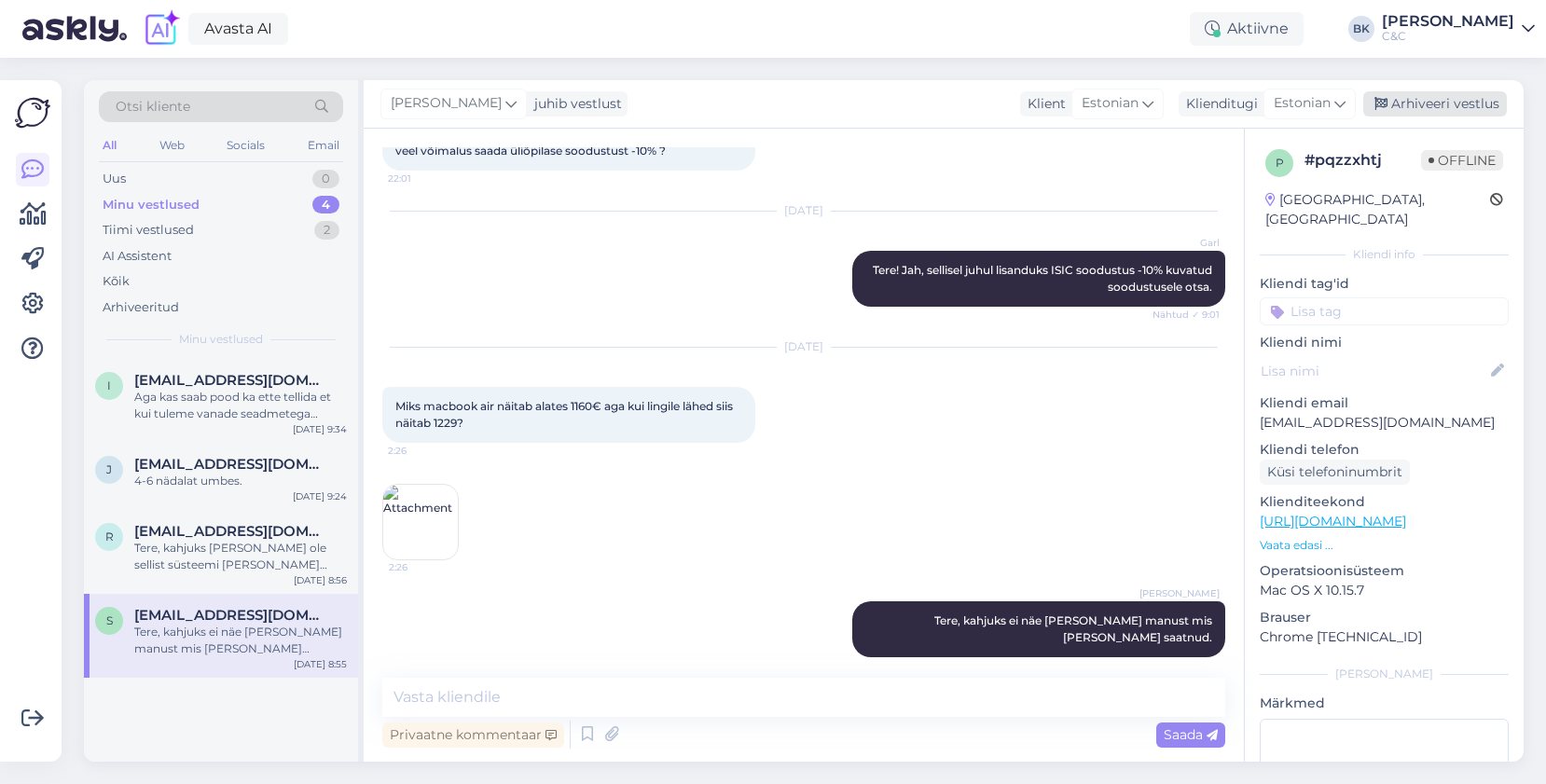
click at [1483, 105] on div "Arhiveeri vestlus" at bounding box center [1435, 104] width 144 height 25
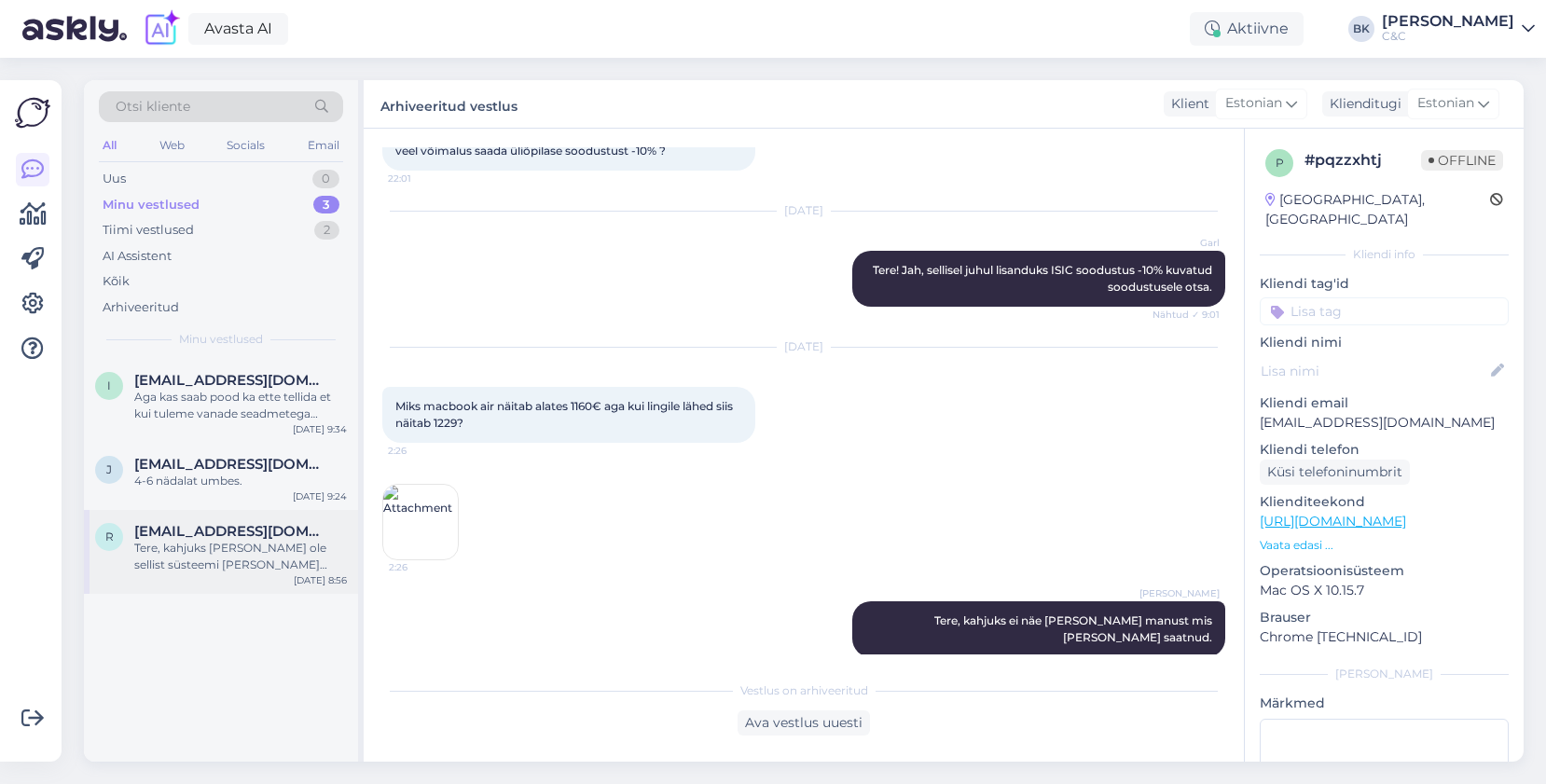
click at [222, 556] on div "Tere, kahjuks [PERSON_NAME] ole sellist süsteemi [PERSON_NAME] saaksite jälgida…" at bounding box center [241, 556] width 213 height 34
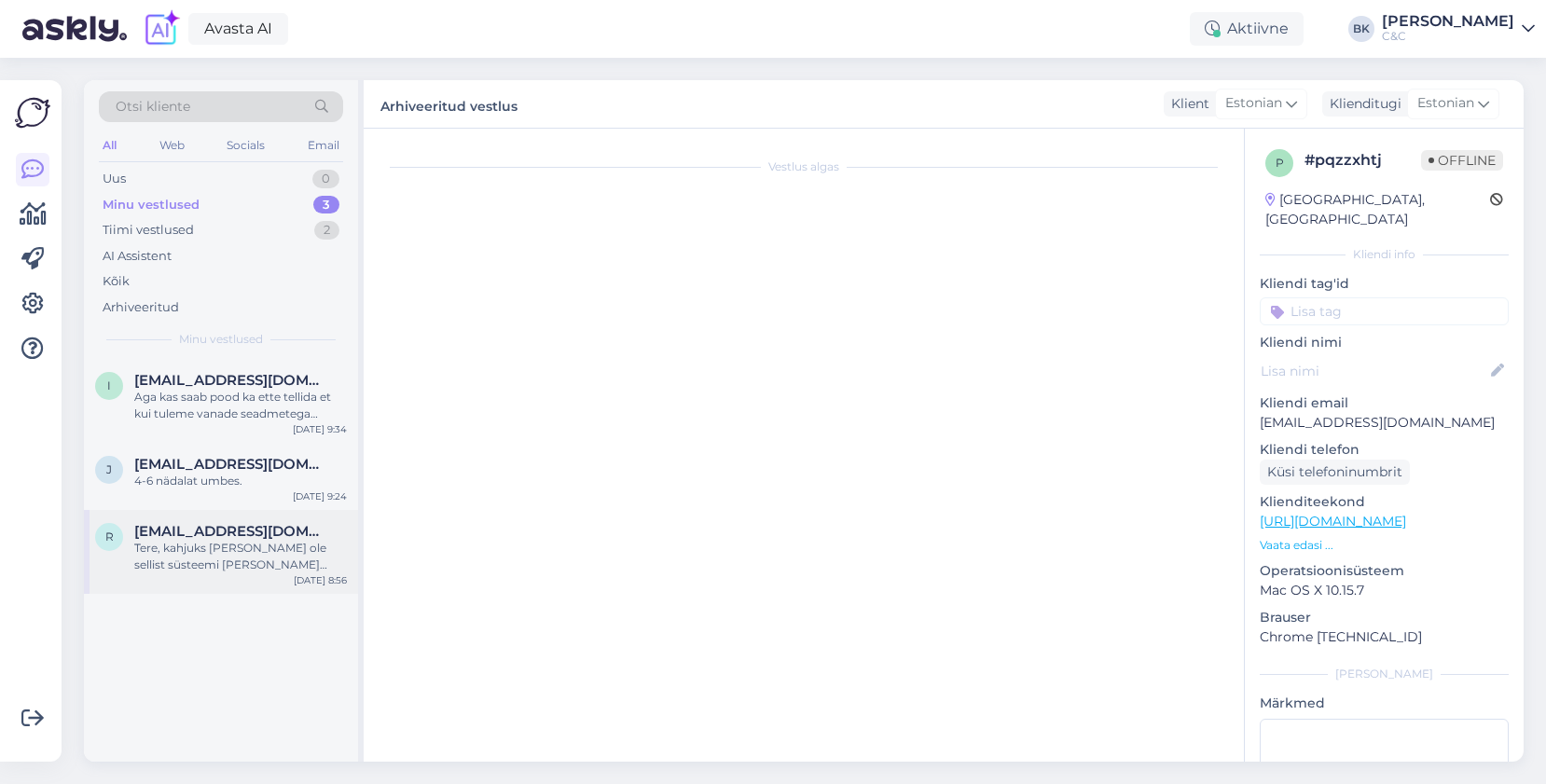
scroll to position [899, 0]
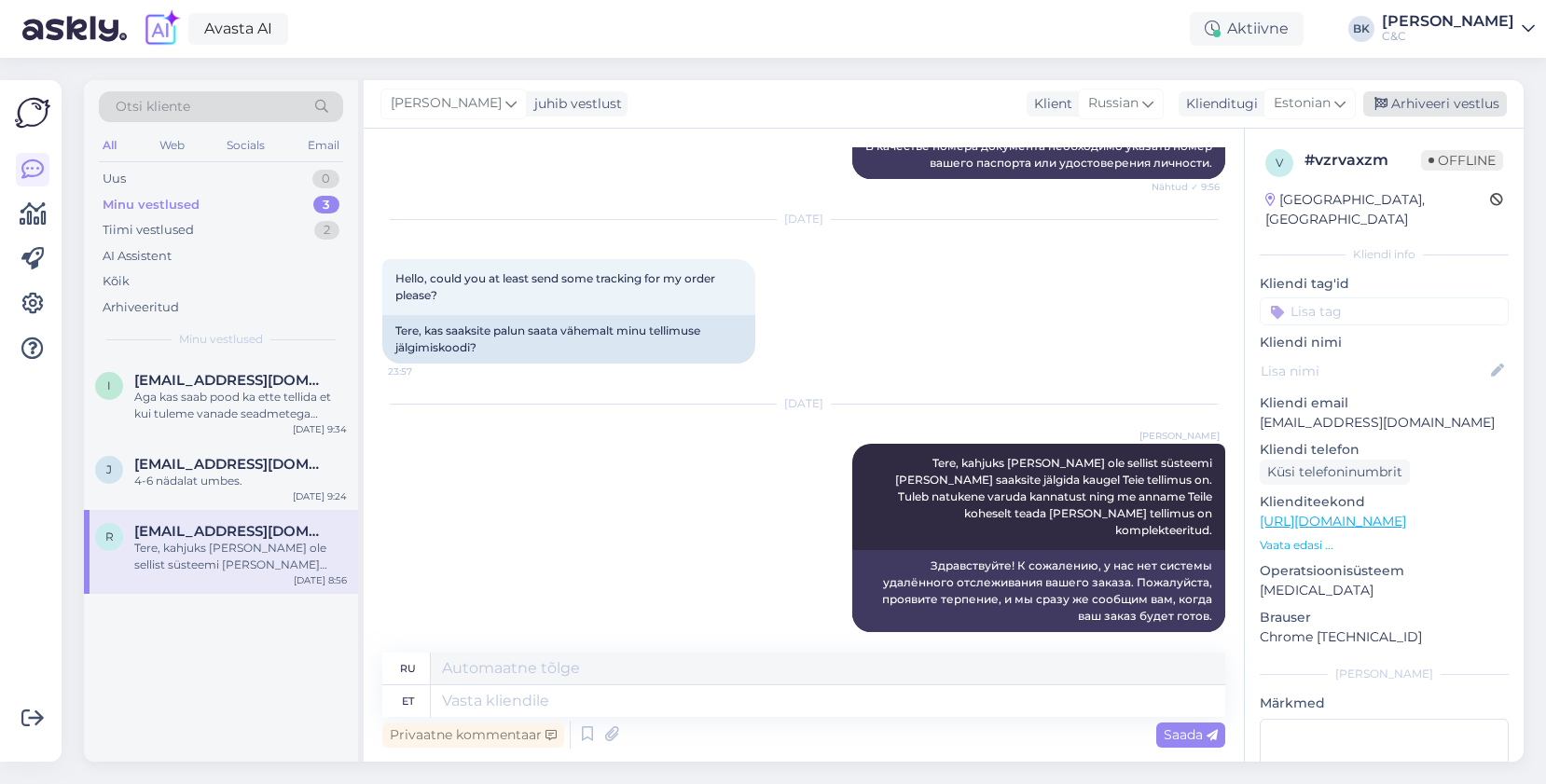
click at [1441, 115] on div "Arhiveeri vestlus" at bounding box center [1435, 104] width 144 height 25
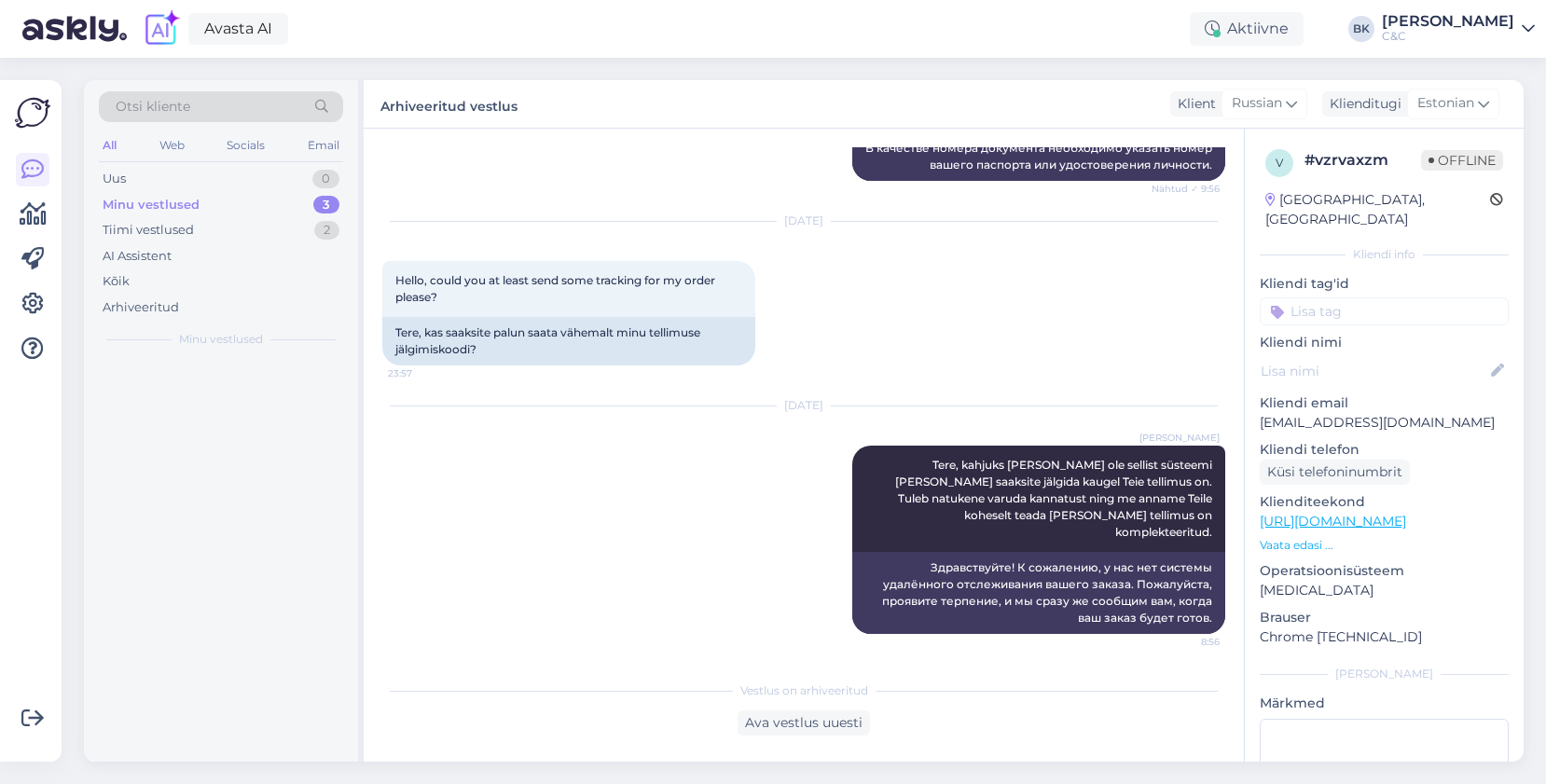
scroll to position [880, 0]
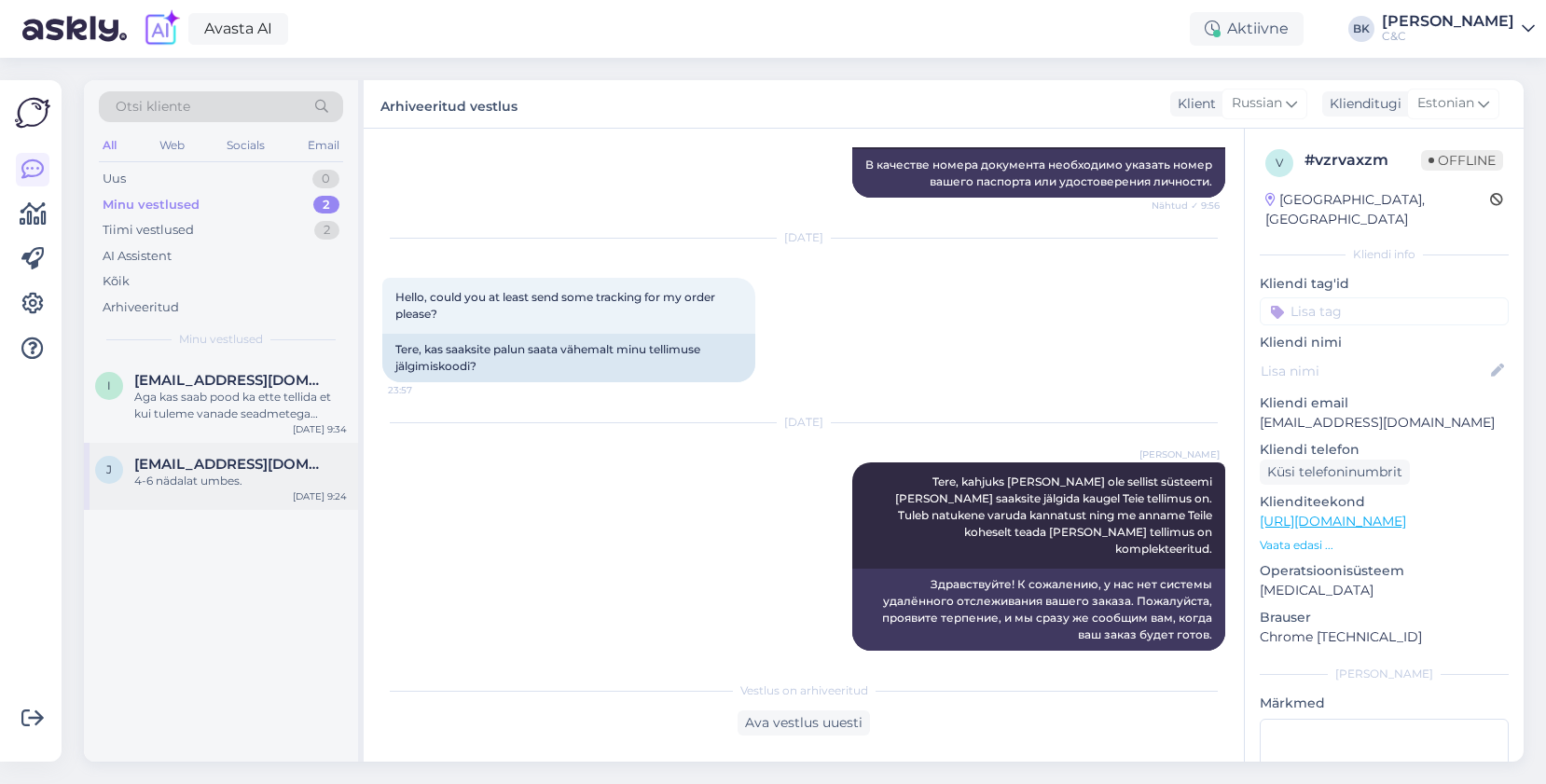
click at [217, 467] on span "[EMAIL_ADDRESS][DOMAIN_NAME]" at bounding box center [231, 464] width 194 height 16
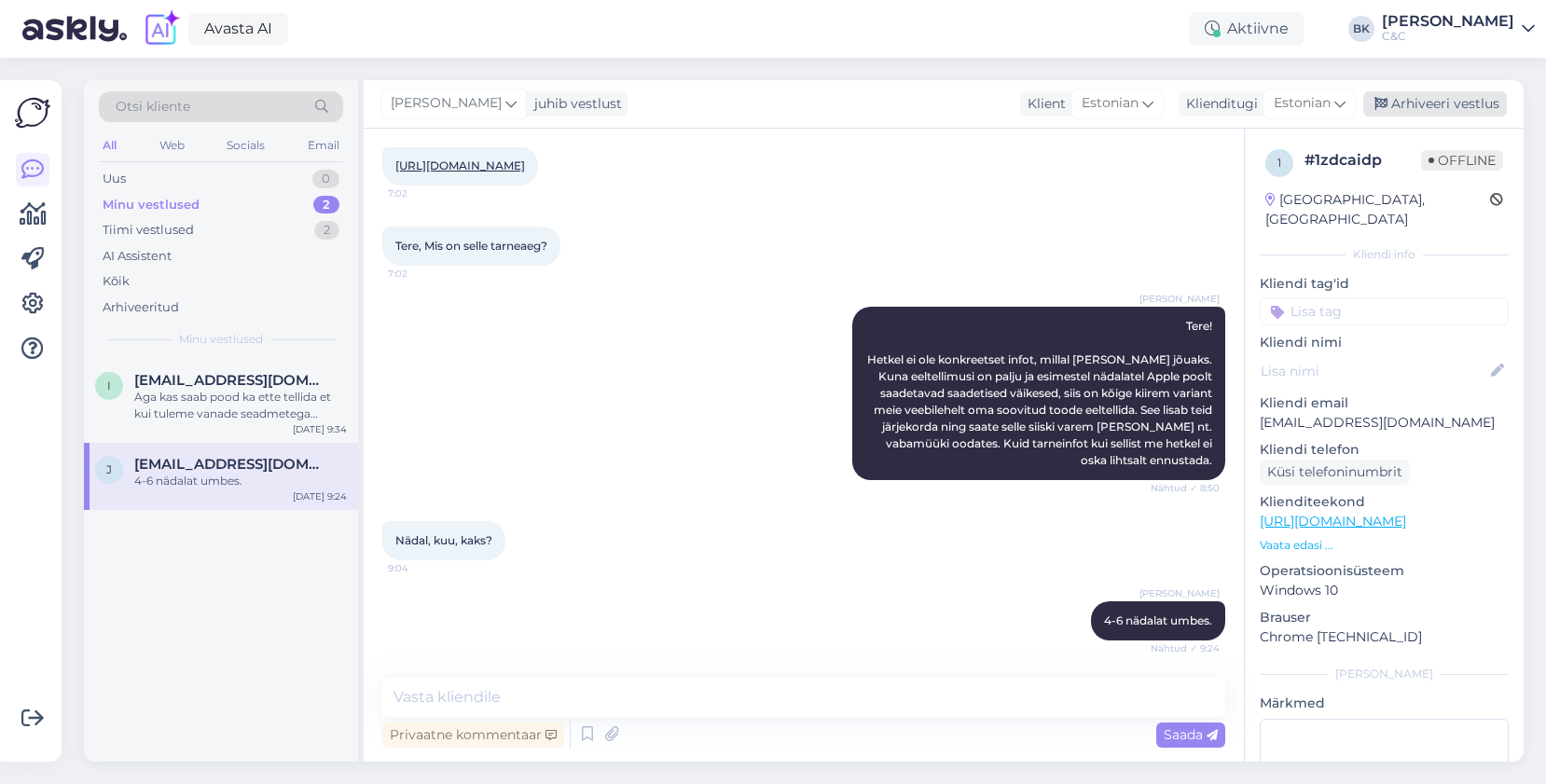
click at [1470, 104] on div "Arhiveeri vestlus" at bounding box center [1435, 104] width 144 height 25
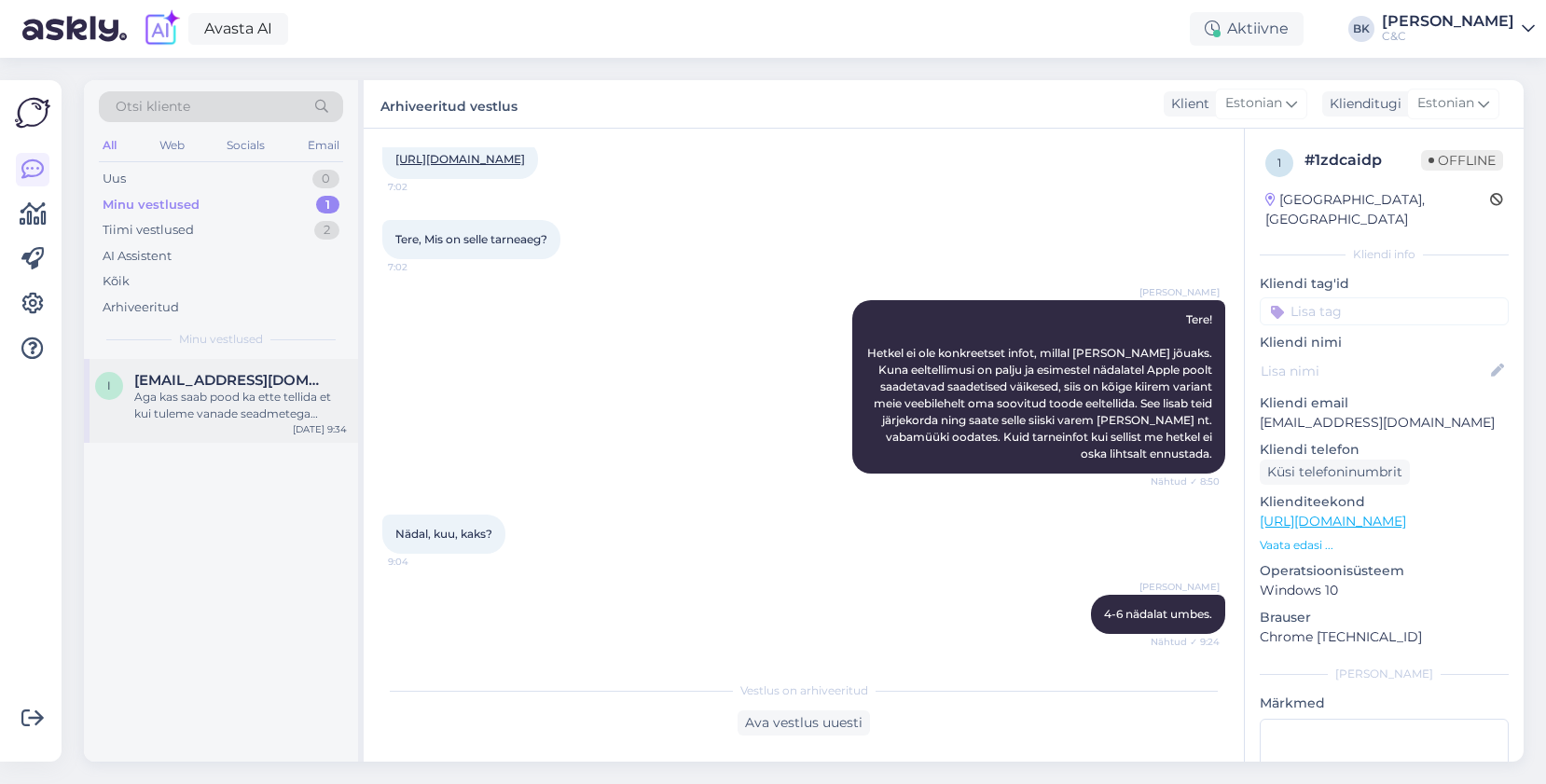
click at [256, 406] on div "Aga kas saab pood ka ette tellida et kui tuleme vanade seadmetega kohapeale ja …" at bounding box center [241, 405] width 213 height 34
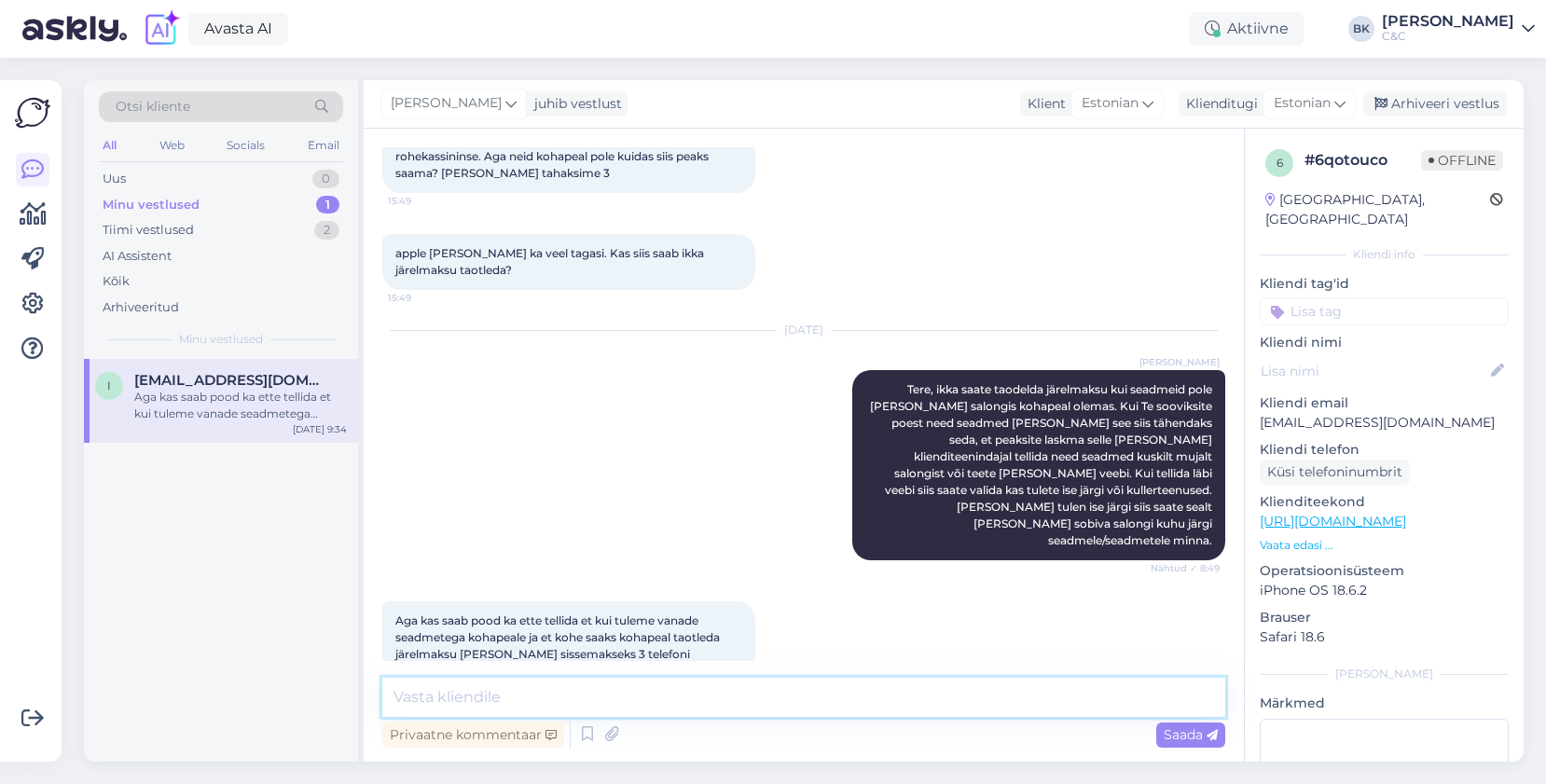
click at [800, 711] on textarea at bounding box center [803, 697] width 843 height 40
type textarea "Jah, ikka saab"
